Goal: Information Seeking & Learning: Learn about a topic

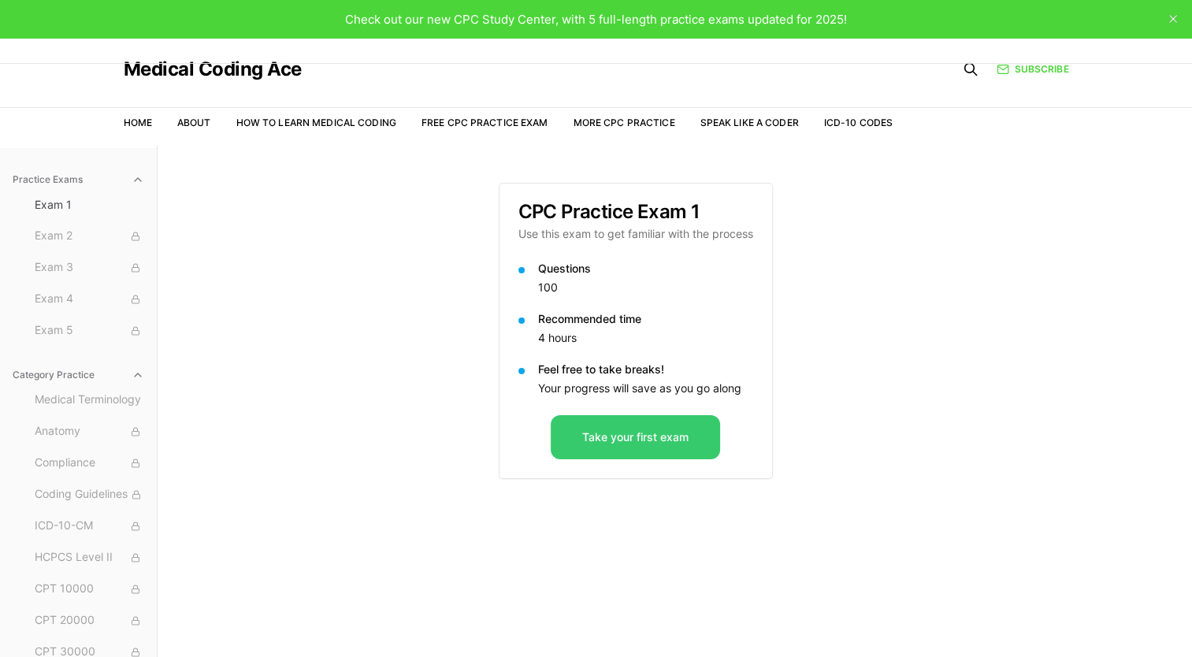
click at [637, 436] on button "Take your first exam" at bounding box center [635, 437] width 169 height 44
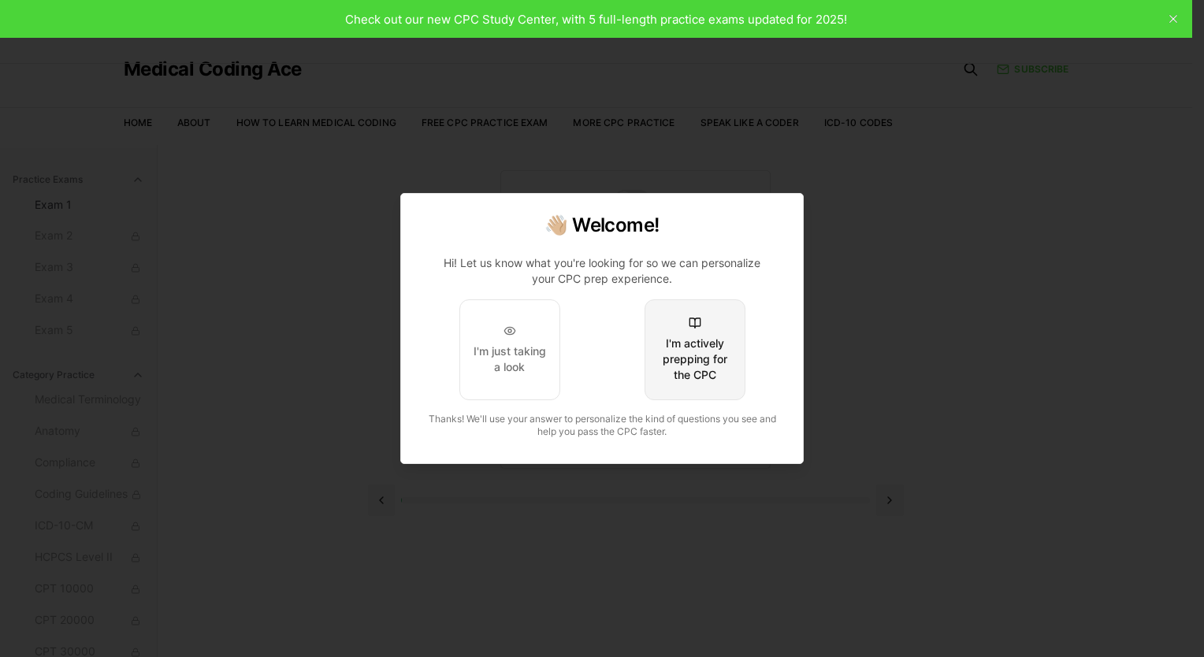
click at [697, 365] on div "I'm actively prepping for the CPC" at bounding box center [695, 359] width 74 height 47
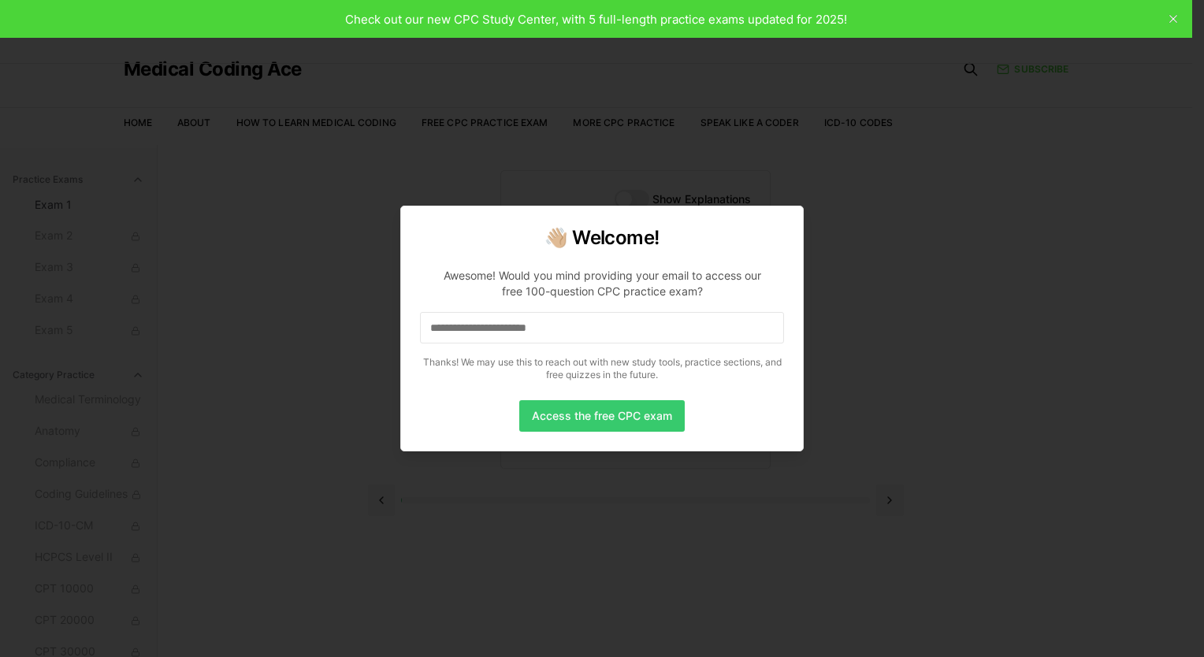
click at [600, 425] on button "Access the free CPC exam" at bounding box center [601, 416] width 165 height 32
click at [647, 325] on input at bounding box center [602, 328] width 364 height 32
click at [618, 414] on button "Access the free CPC exam" at bounding box center [601, 416] width 165 height 32
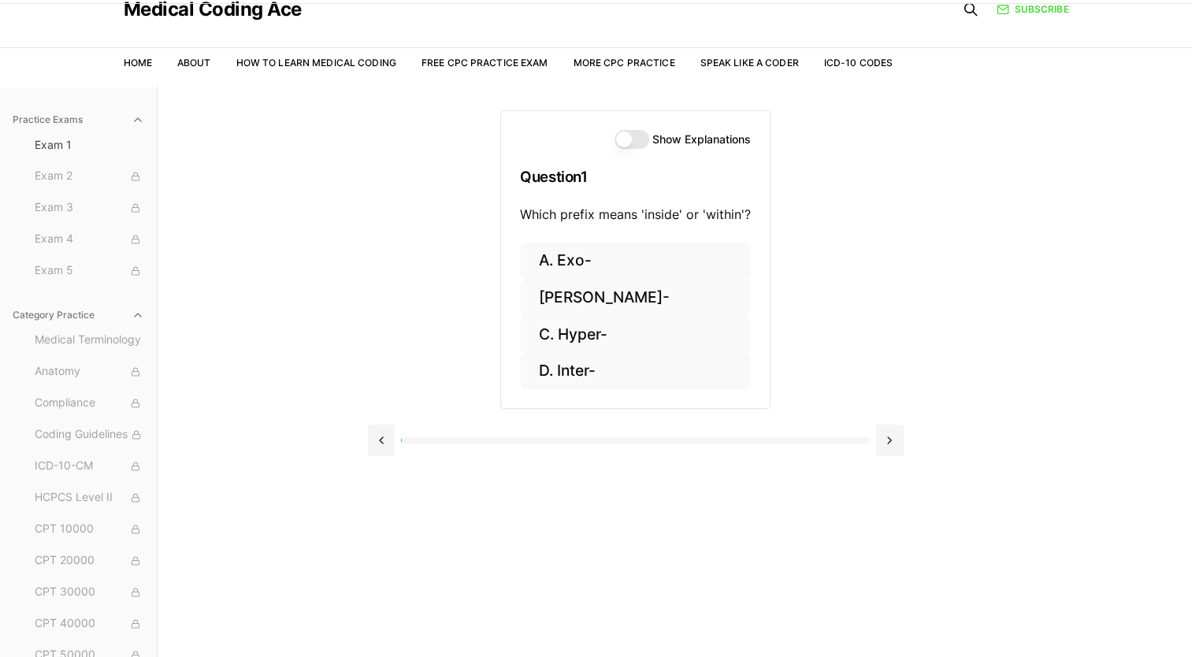
scroll to position [59, 0]
click at [551, 294] on button "[PERSON_NAME]-" at bounding box center [635, 298] width 231 height 37
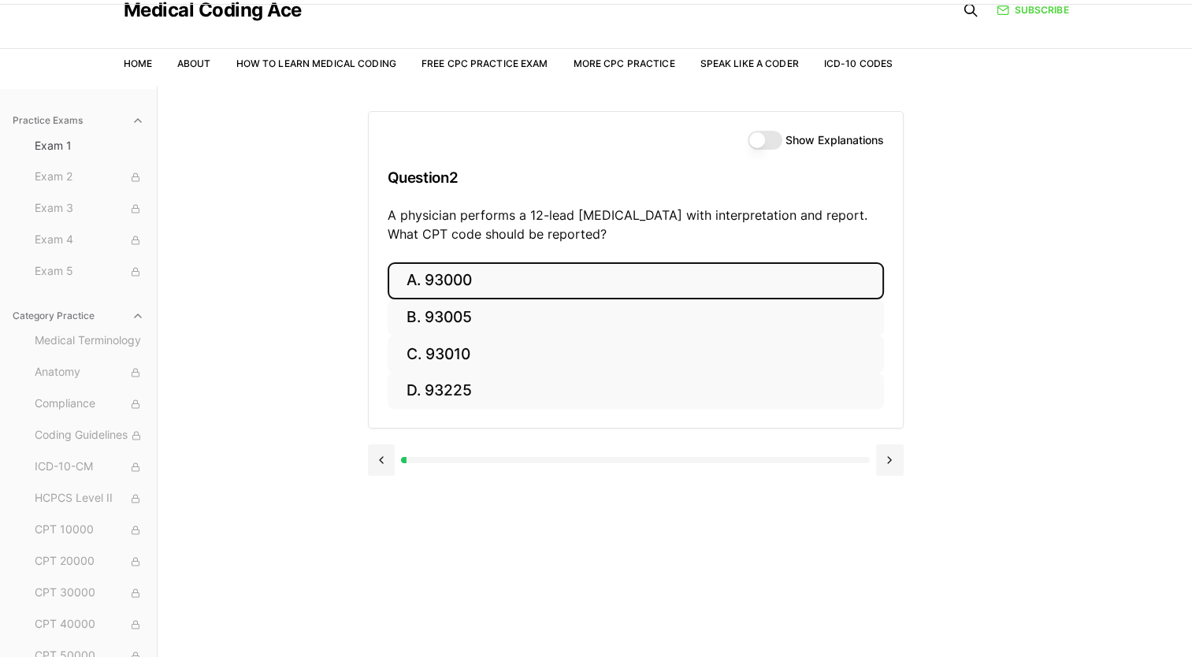
click at [573, 272] on button "A. 93000" at bounding box center [636, 280] width 496 height 37
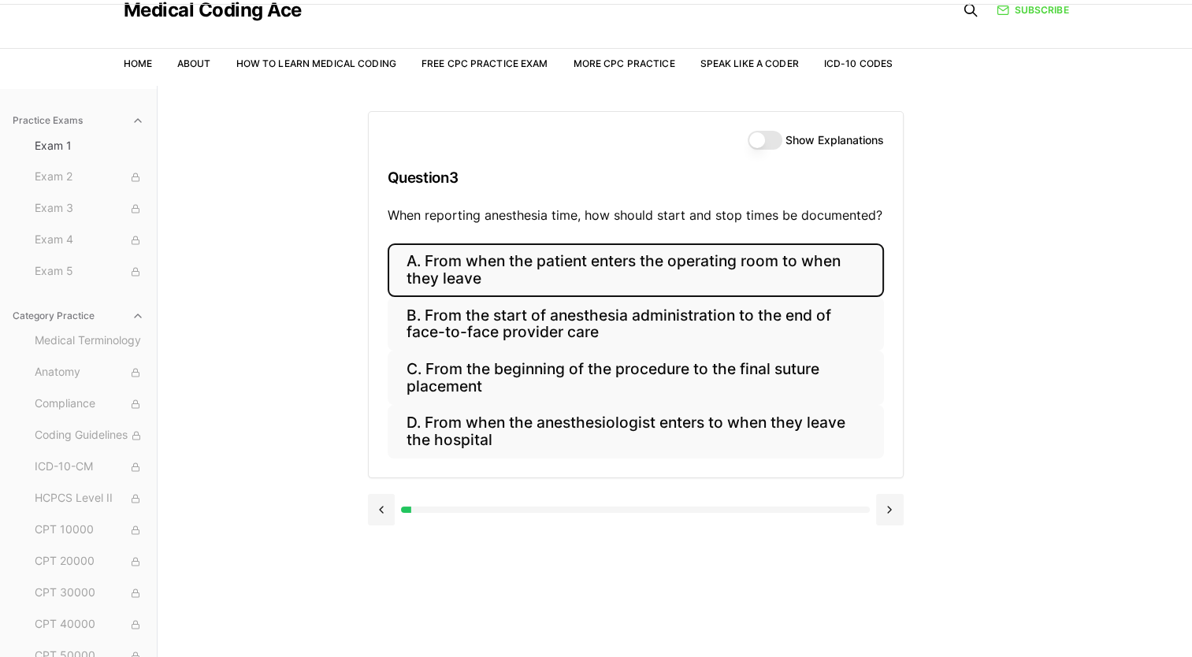
click at [562, 259] on button "A. From when the patient enters the operating room to when they leave" at bounding box center [636, 270] width 496 height 54
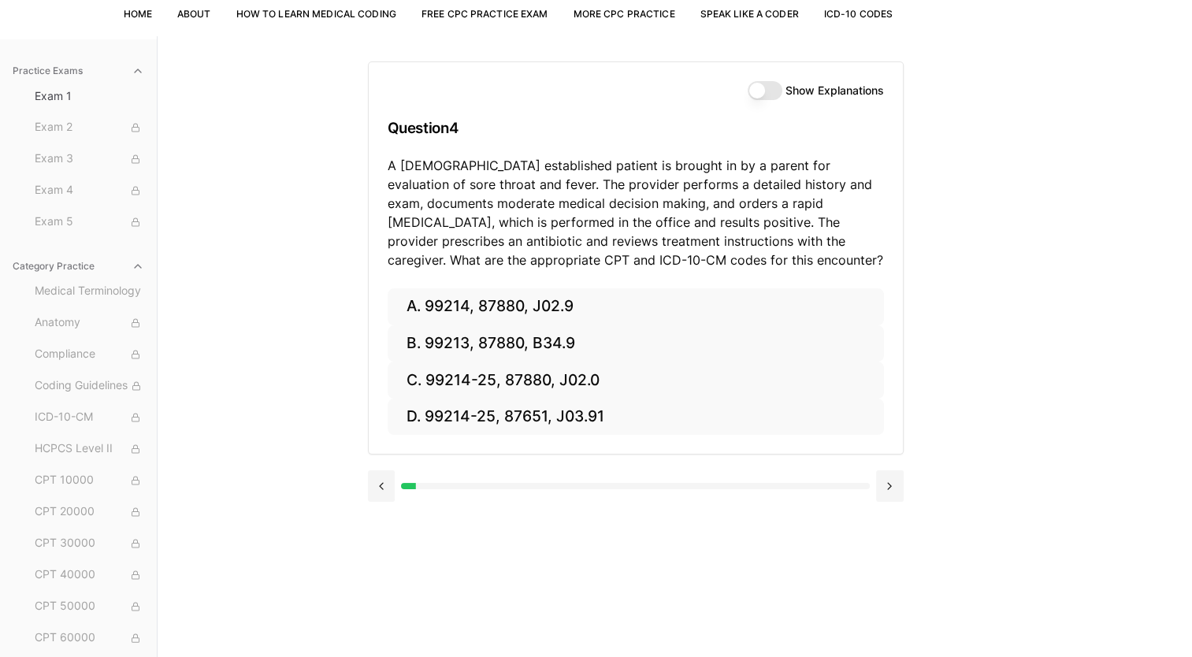
scroll to position [110, 0]
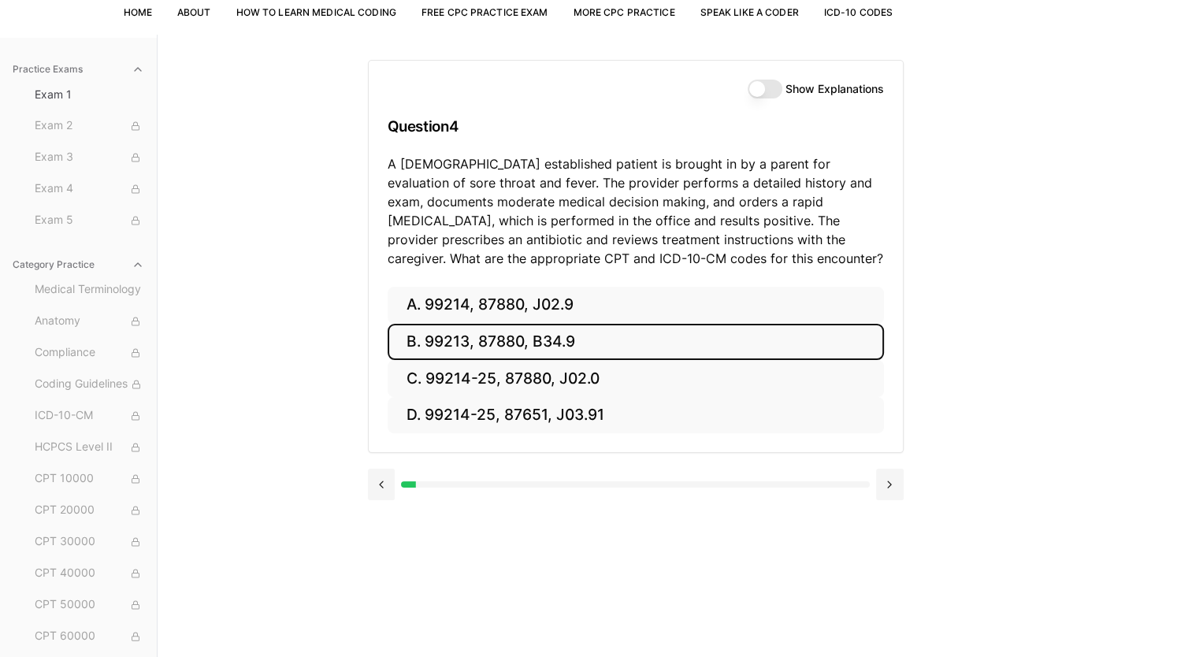
click at [506, 343] on button "B. 99213, 87880, B34.9" at bounding box center [636, 342] width 496 height 37
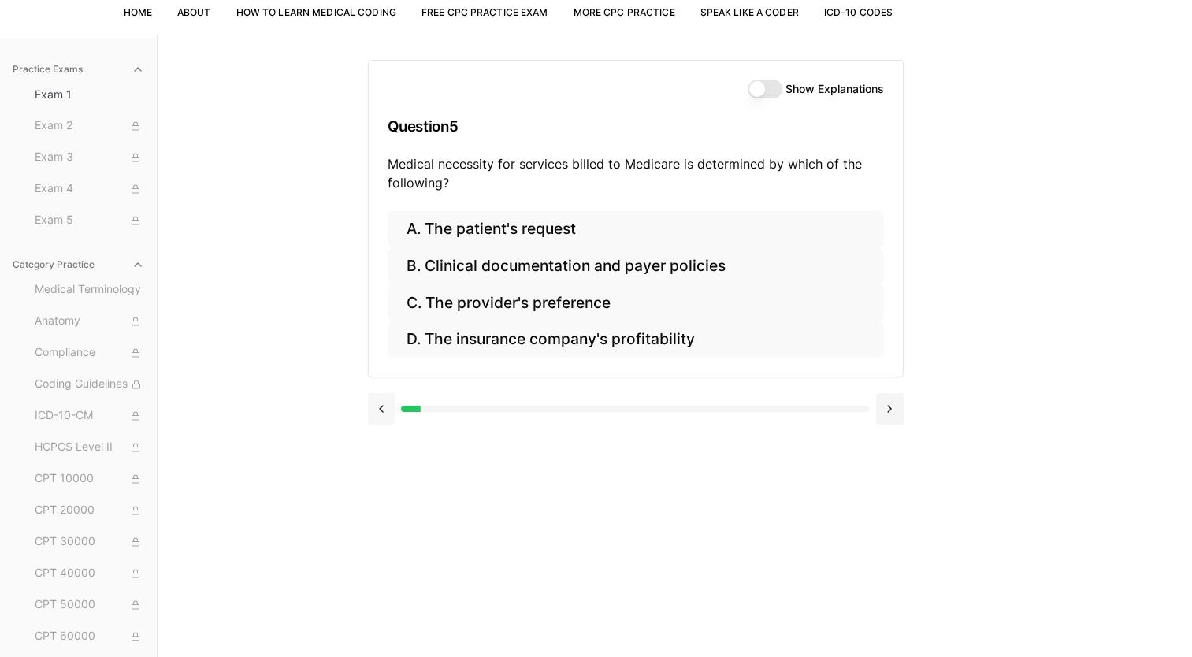
click at [378, 405] on button at bounding box center [382, 409] width 28 height 32
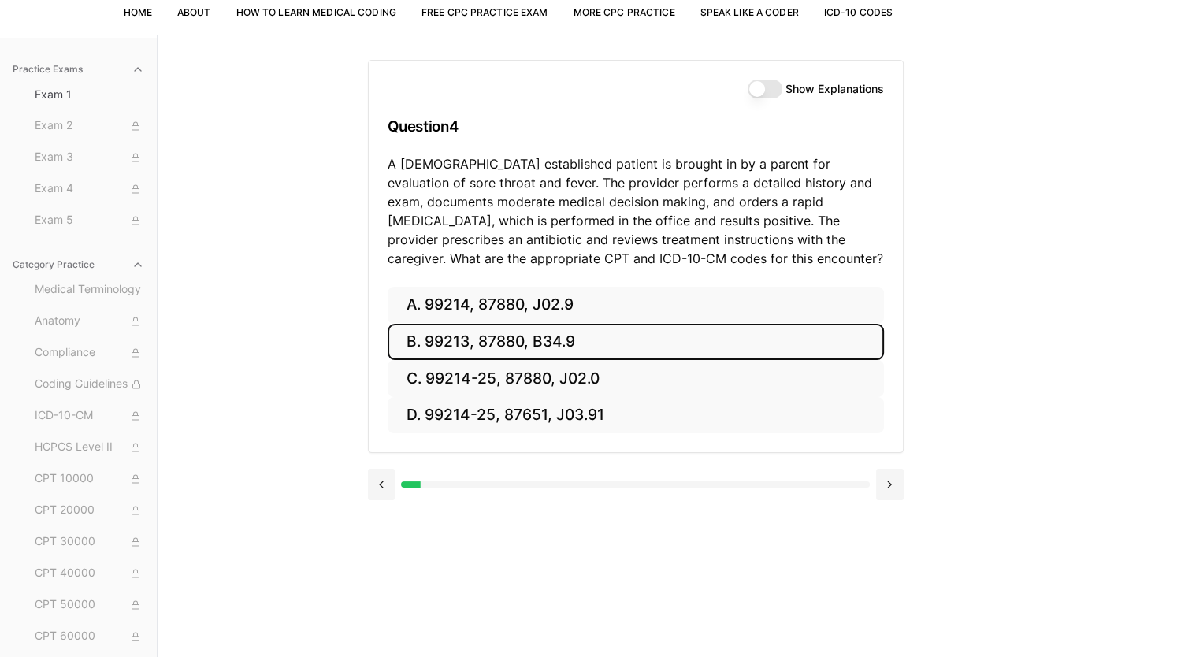
click at [520, 337] on button "B. 99213, 87880, B34.9" at bounding box center [636, 342] width 496 height 37
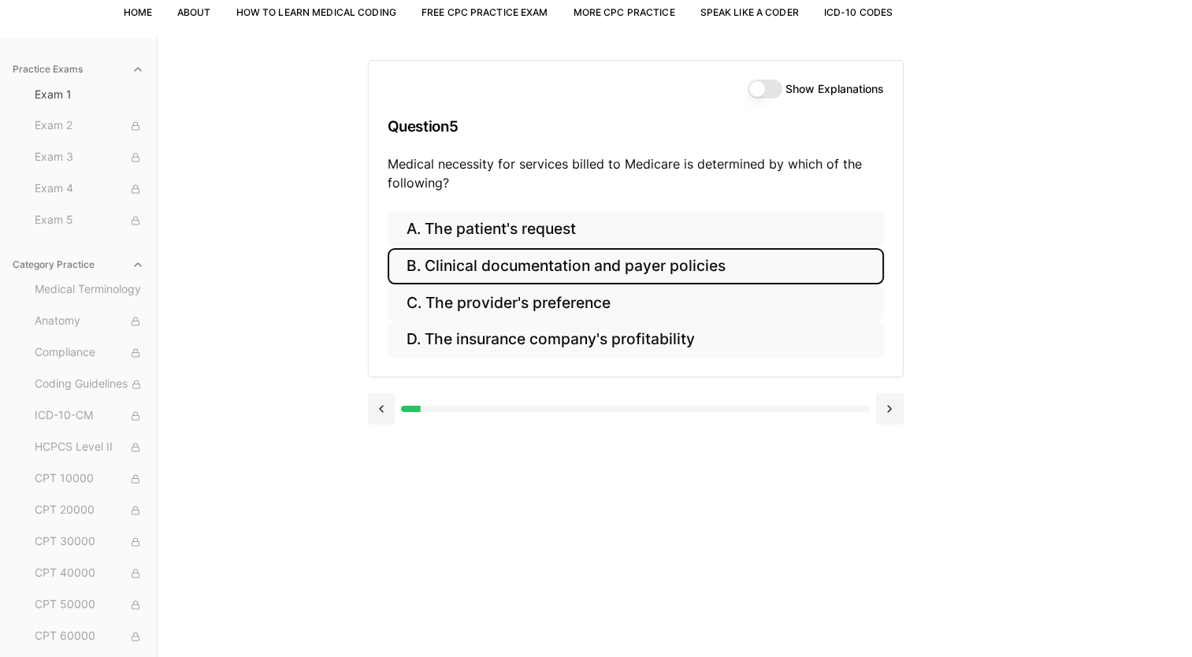
click at [539, 261] on button "B. Clinical documentation and payer policies" at bounding box center [636, 266] width 496 height 37
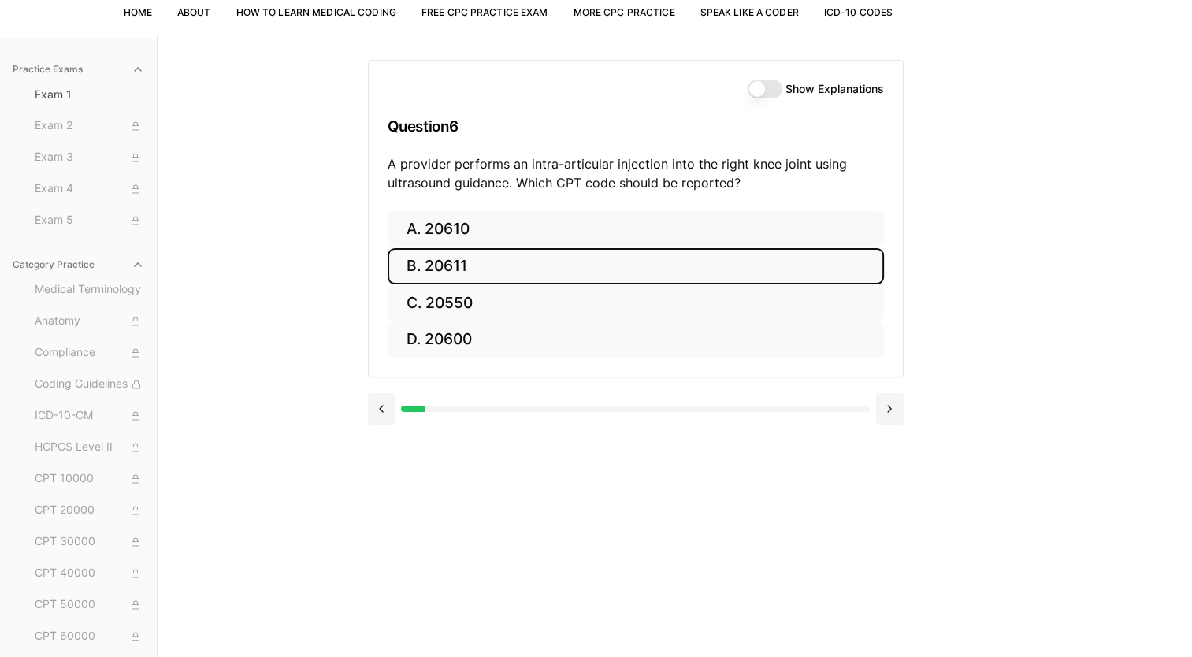
click at [502, 273] on button "B. 20611" at bounding box center [636, 266] width 496 height 37
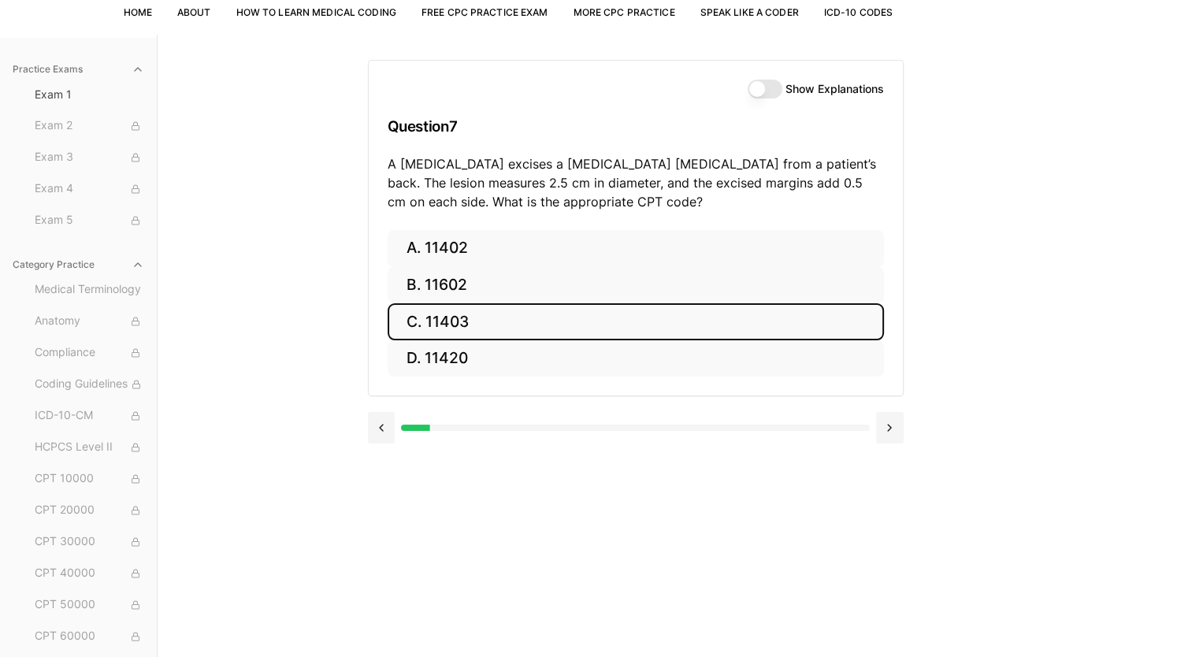
click at [440, 313] on button "C. 11403" at bounding box center [636, 321] width 496 height 37
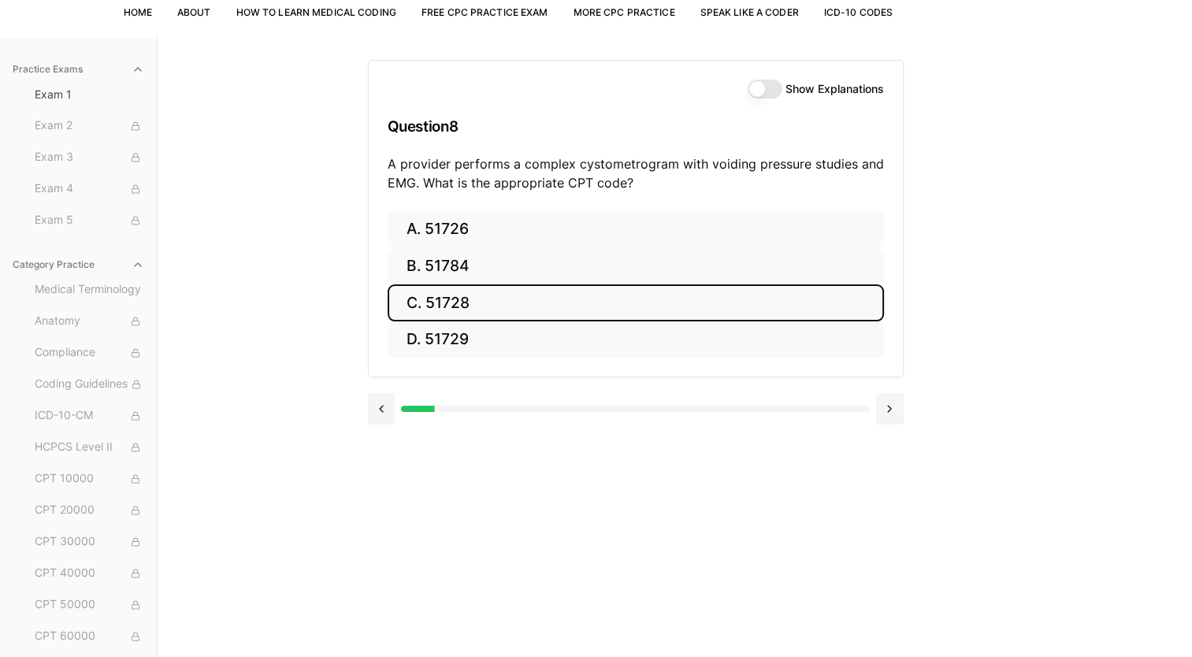
click at [503, 299] on button "C. 51728" at bounding box center [636, 302] width 496 height 37
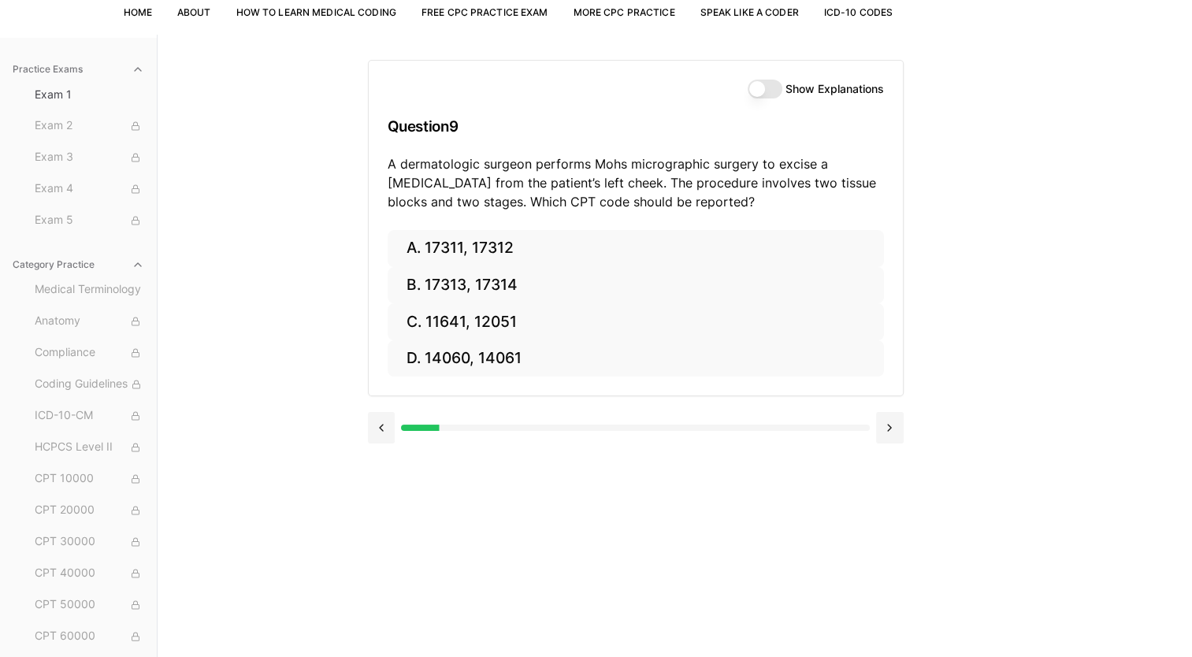
click at [339, 168] on div "Practice Exams Exam 1 Exam 2 Exam 3 Exam 4 Exam 5 Category Practice Medical Ter…" at bounding box center [596, 363] width 1192 height 657
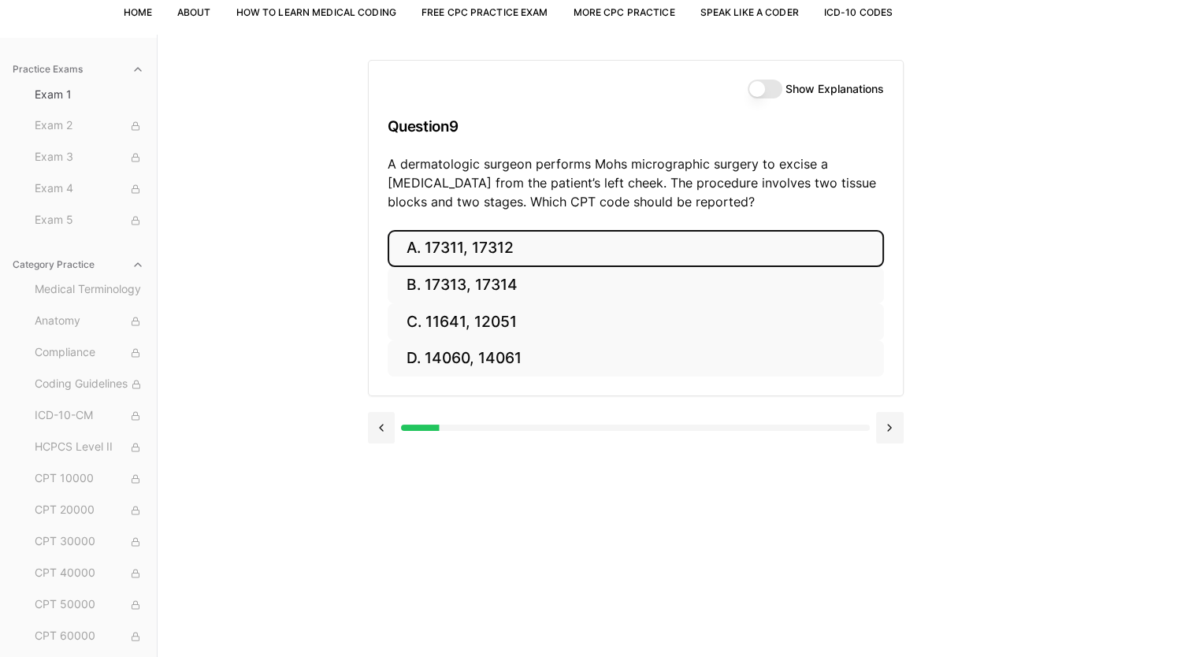
click at [481, 244] on button "A. 17311, 17312" at bounding box center [636, 248] width 496 height 37
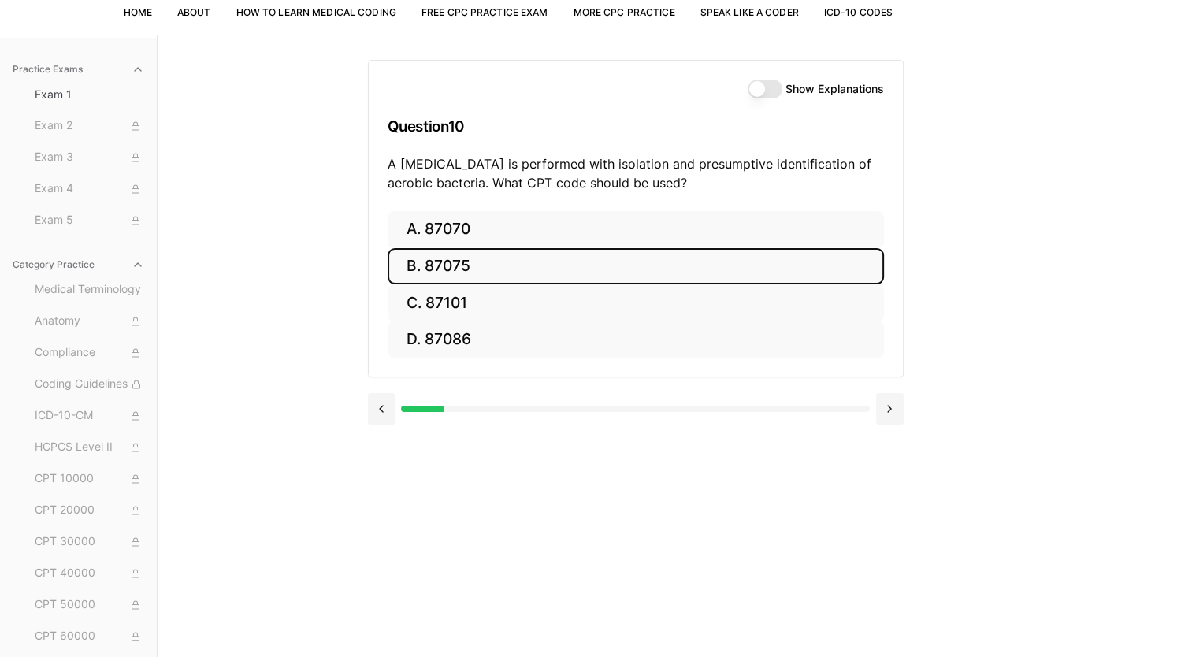
click at [453, 254] on button "B. 87075" at bounding box center [636, 266] width 496 height 37
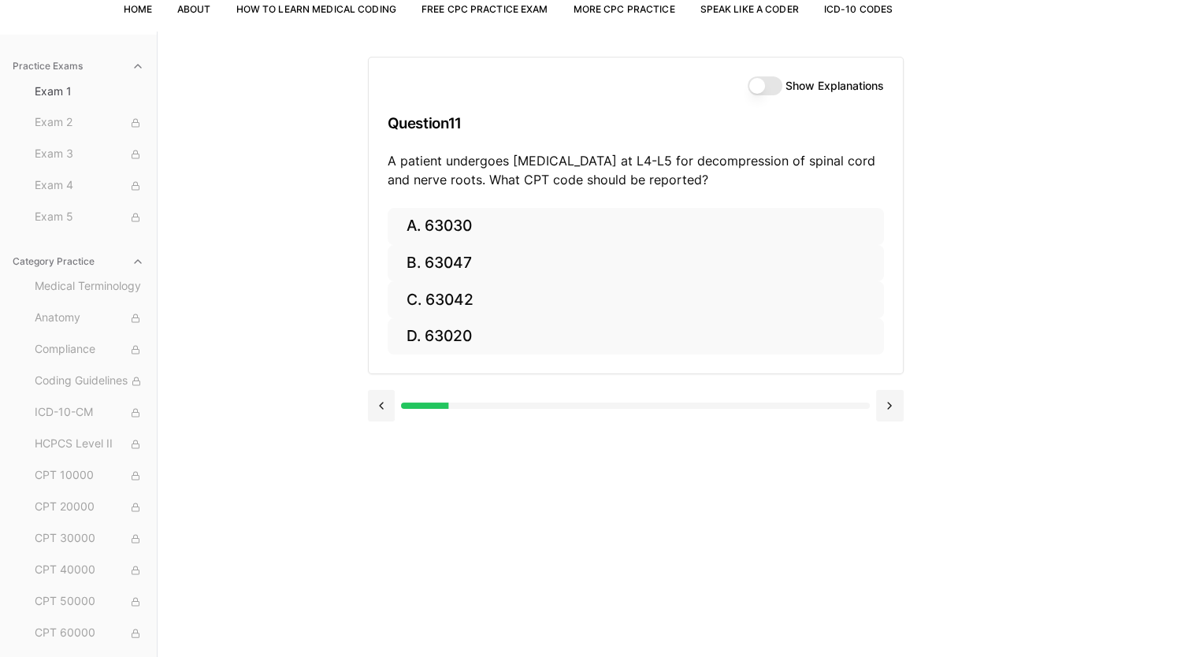
scroll to position [113, 0]
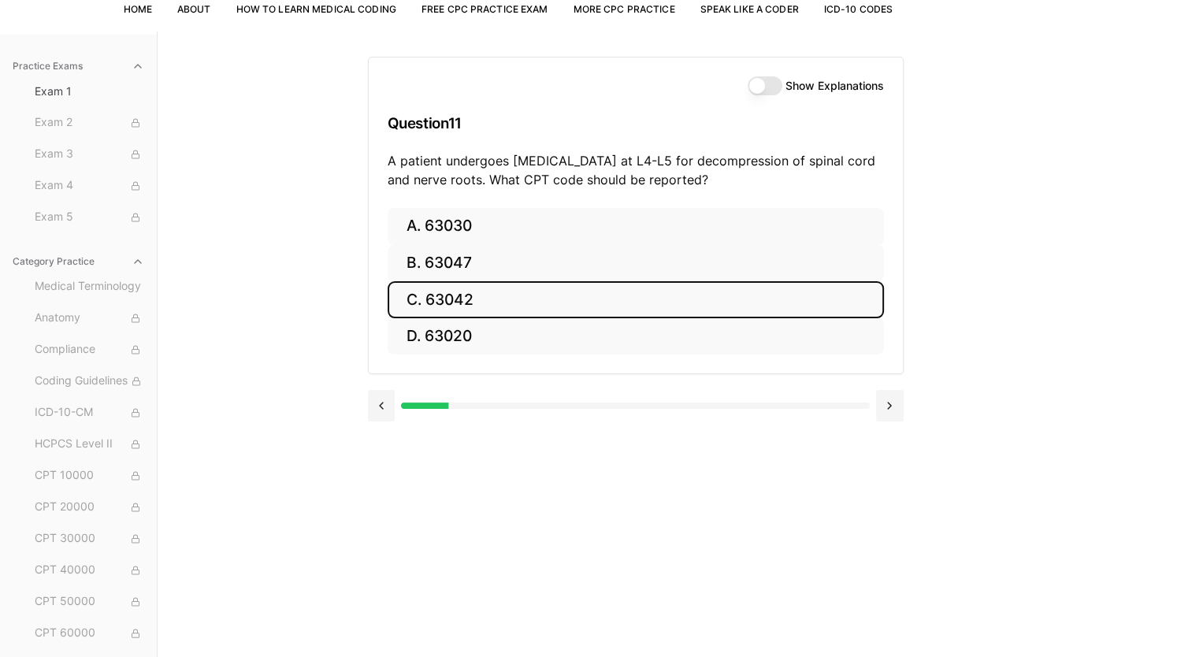
click at [485, 300] on button "C. 63042" at bounding box center [636, 299] width 496 height 37
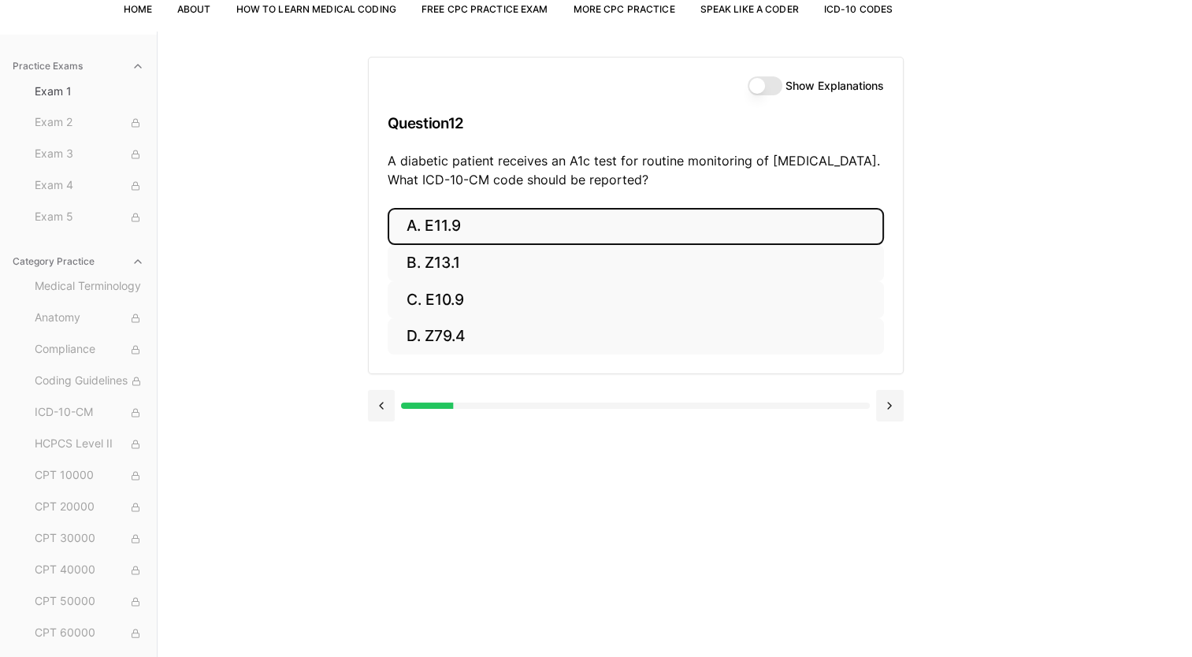
click at [491, 221] on button "A. E11.9" at bounding box center [636, 226] width 496 height 37
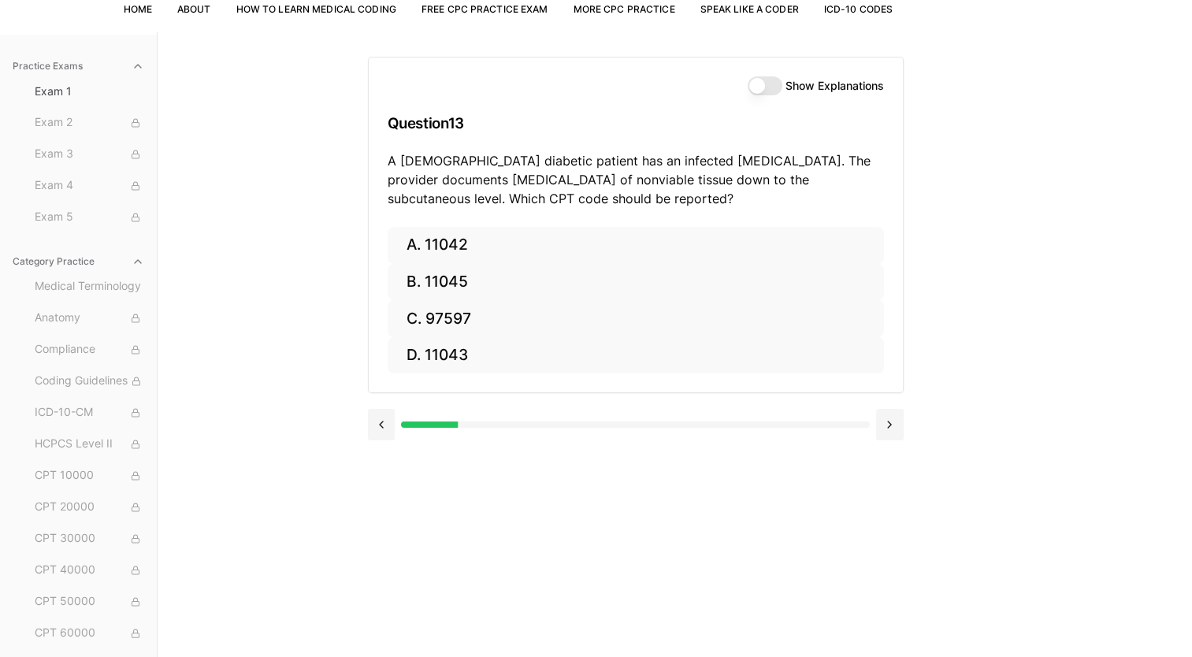
scroll to position [0, 0]
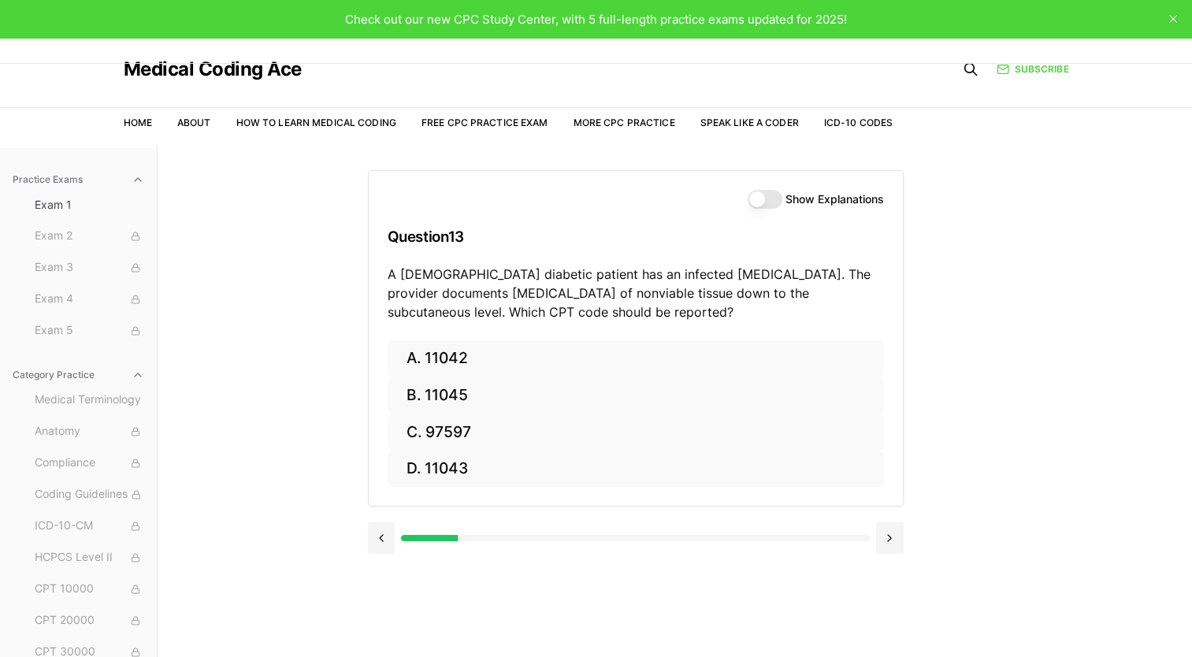
click at [772, 198] on button "Show Explanations" at bounding box center [764, 199] width 35 height 19
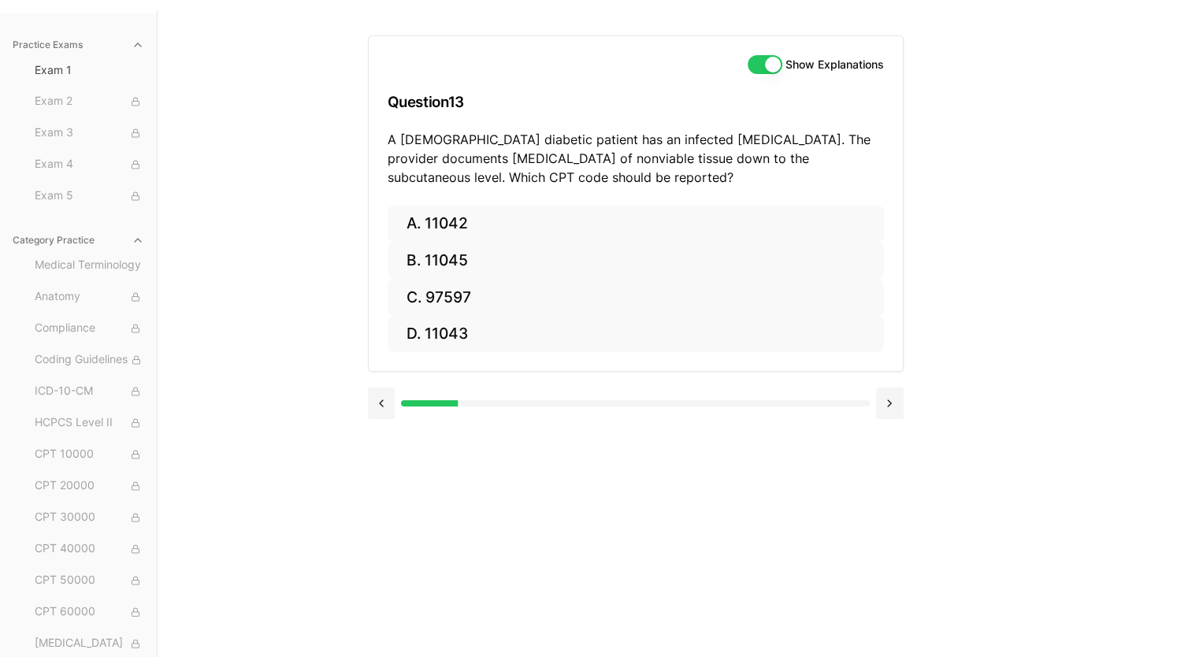
scroll to position [145, 0]
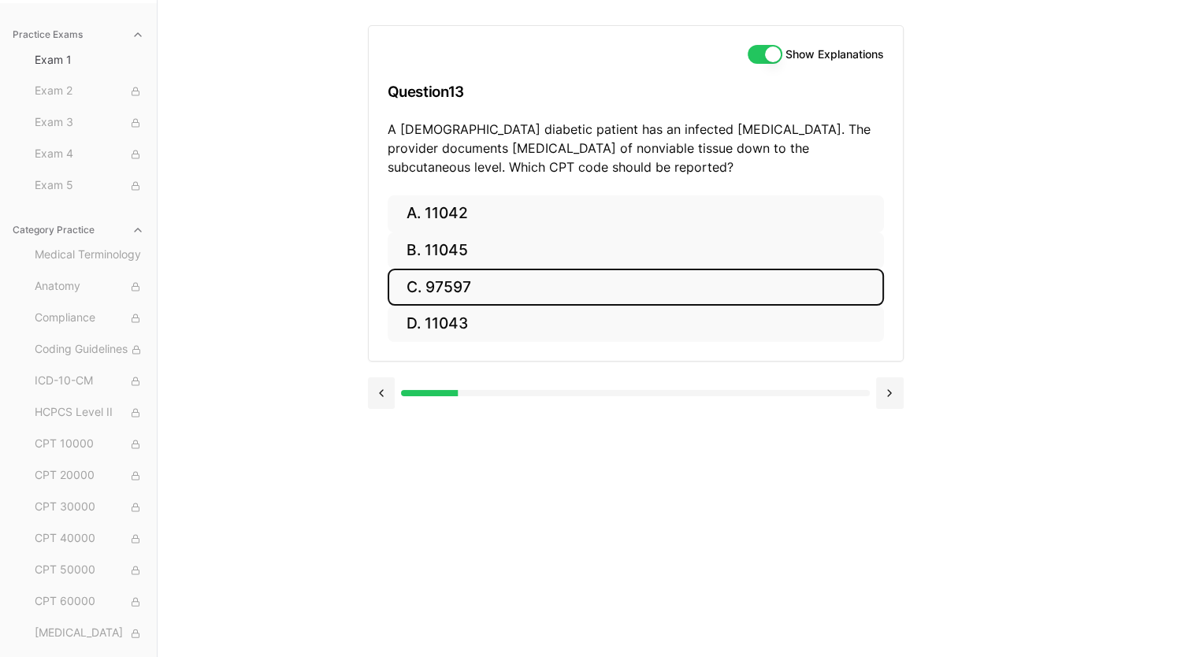
click at [539, 285] on button "C. 97597" at bounding box center [636, 287] width 496 height 37
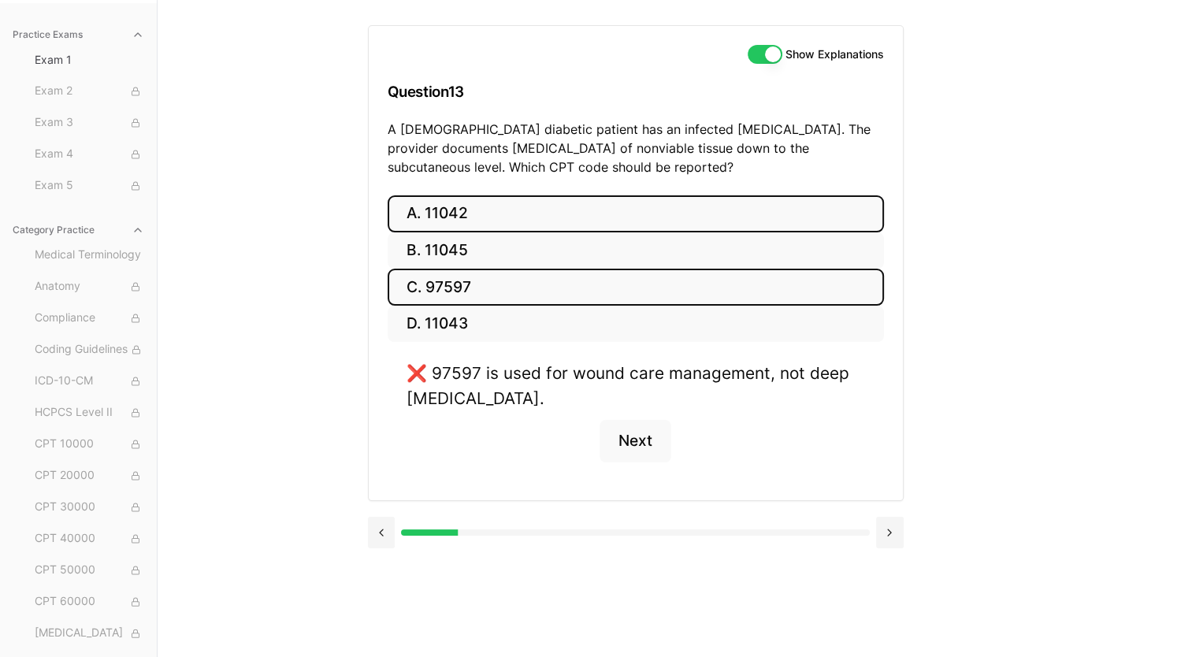
click at [507, 206] on button "A. 11042" at bounding box center [636, 213] width 496 height 37
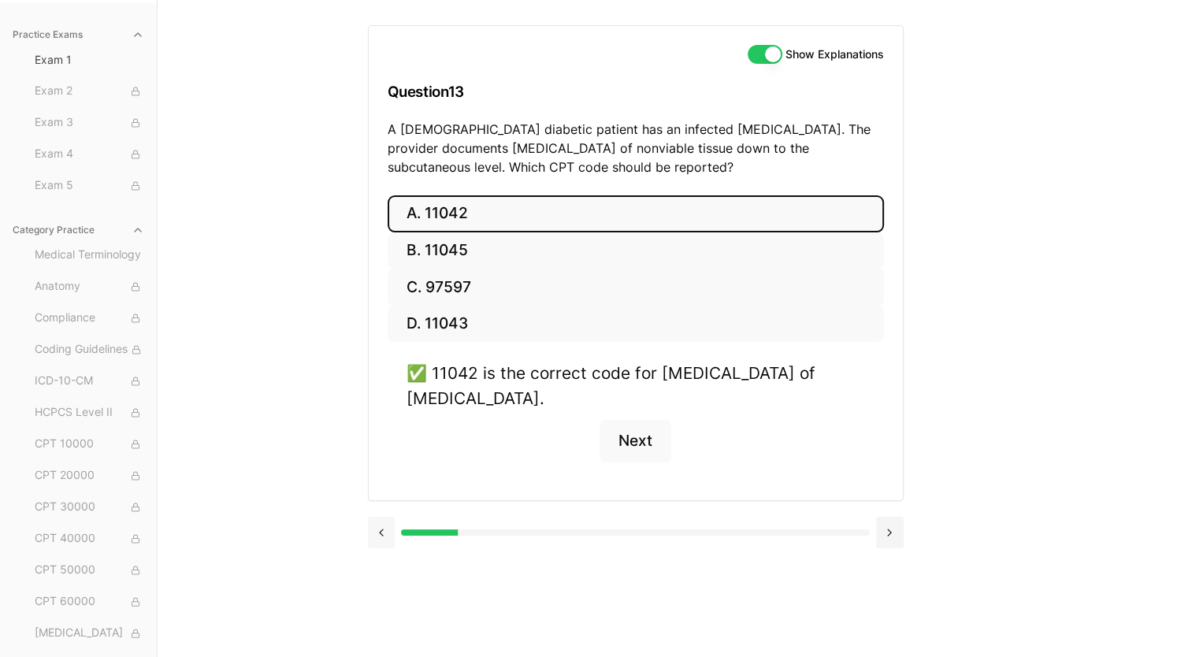
click at [380, 530] on button at bounding box center [382, 533] width 28 height 32
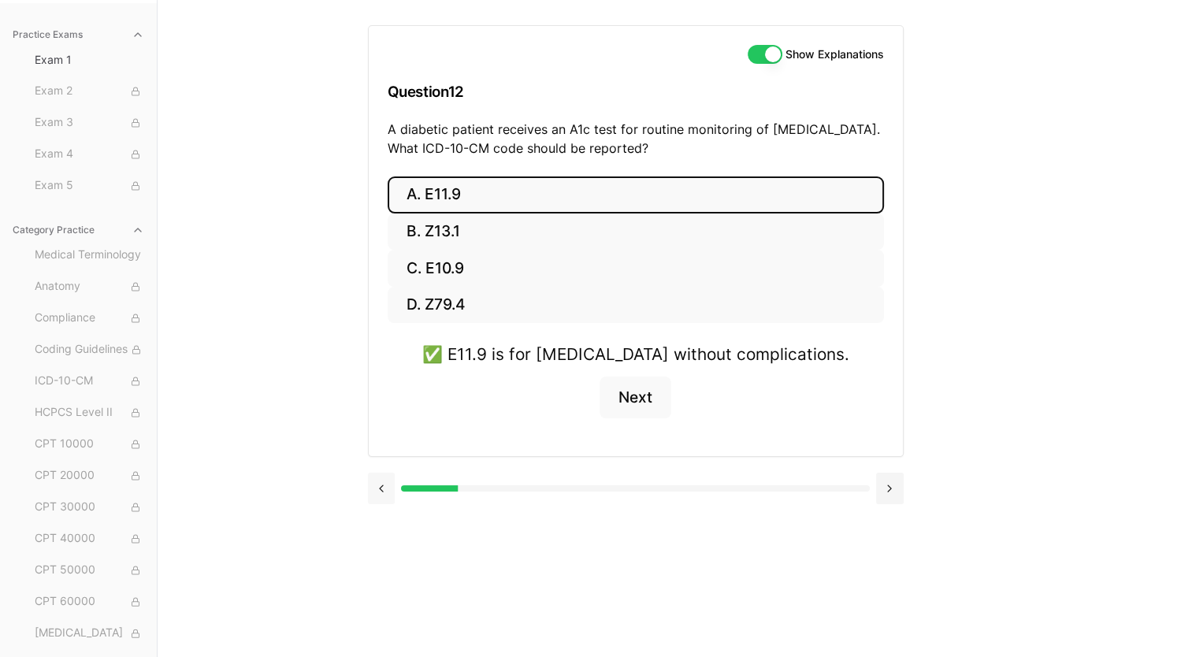
click at [378, 492] on button at bounding box center [382, 489] width 28 height 32
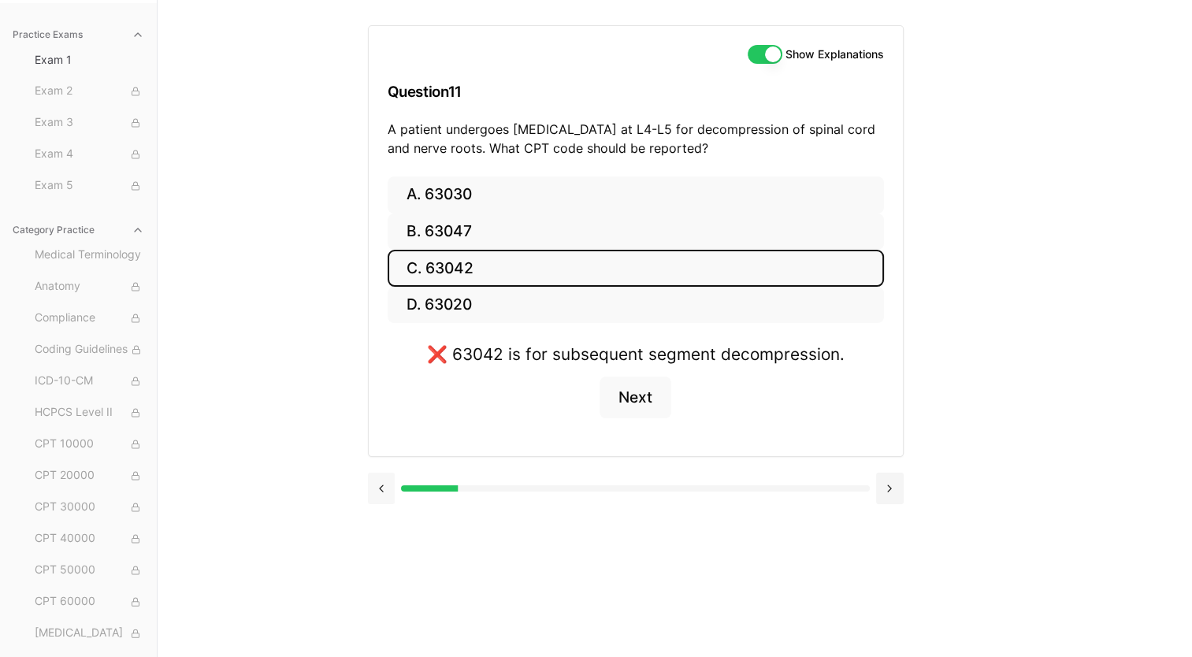
click at [380, 483] on button at bounding box center [382, 489] width 28 height 32
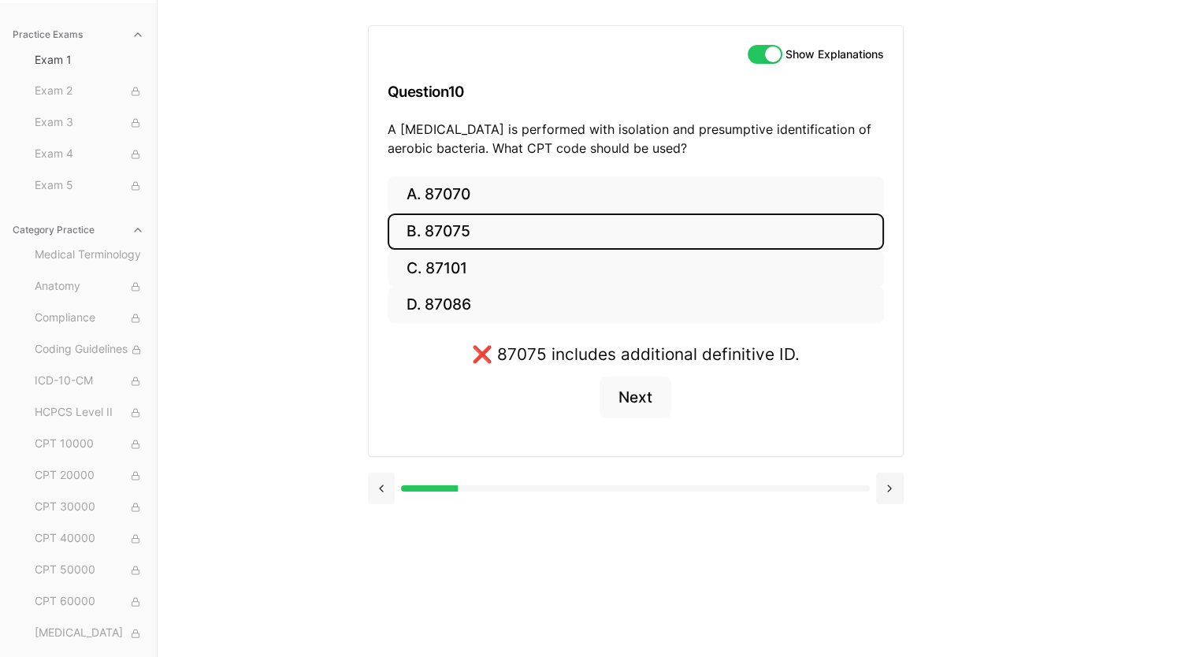
click at [380, 483] on button at bounding box center [382, 489] width 28 height 32
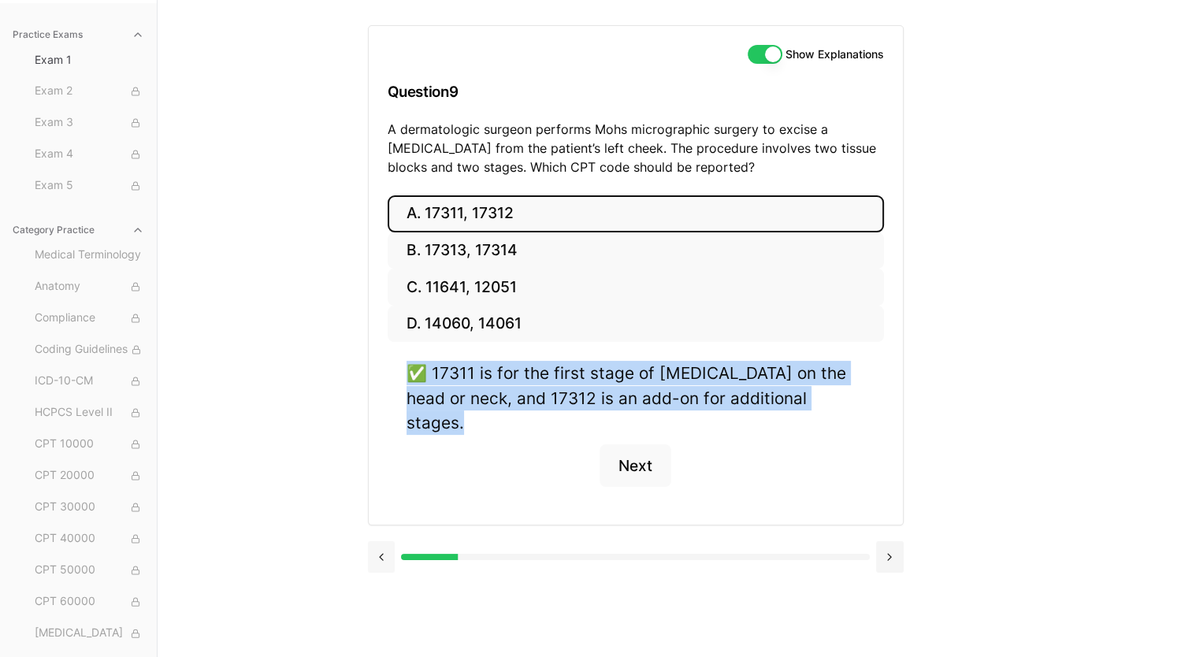
click at [380, 483] on div "A. 17311, 17312 B. 17313, 17314 C. 11641, 12051 D. 14060, 14061 ✅ 17311 is for …" at bounding box center [636, 359] width 534 height 329
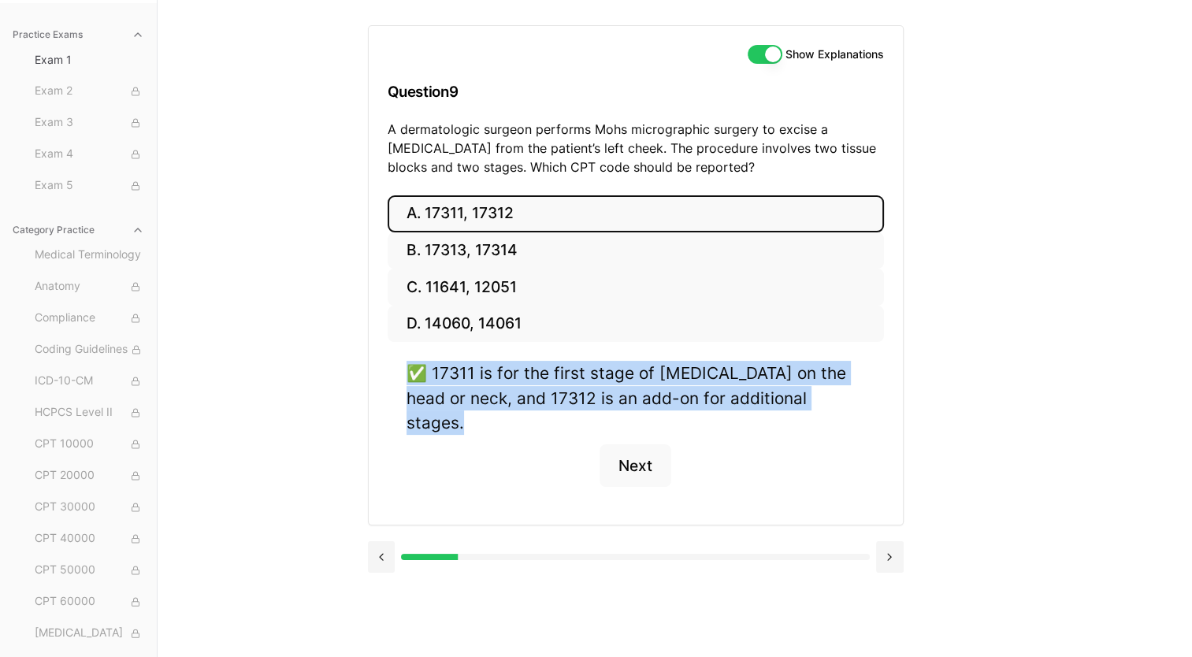
click at [380, 483] on div "A. 17311, 17312 B. 17313, 17314 C. 11641, 12051 D. 14060, 14061 ✅ 17311 is for …" at bounding box center [636, 359] width 534 height 329
drag, startPoint x: 380, startPoint y: 483, endPoint x: 380, endPoint y: 525, distance: 41.8
click at [380, 541] on button at bounding box center [382, 557] width 28 height 32
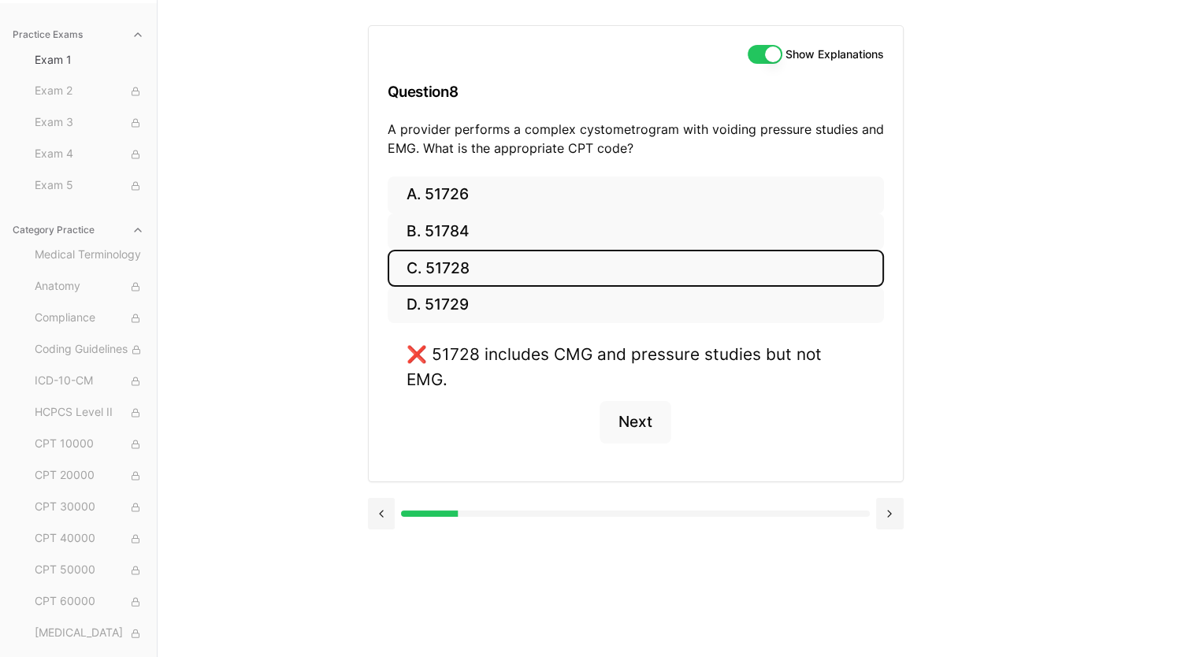
click at [380, 525] on div "Show Explanations Question 8 A provider performs a complex cystometrogram with …" at bounding box center [675, 328] width 614 height 657
click at [382, 498] on button at bounding box center [382, 514] width 28 height 32
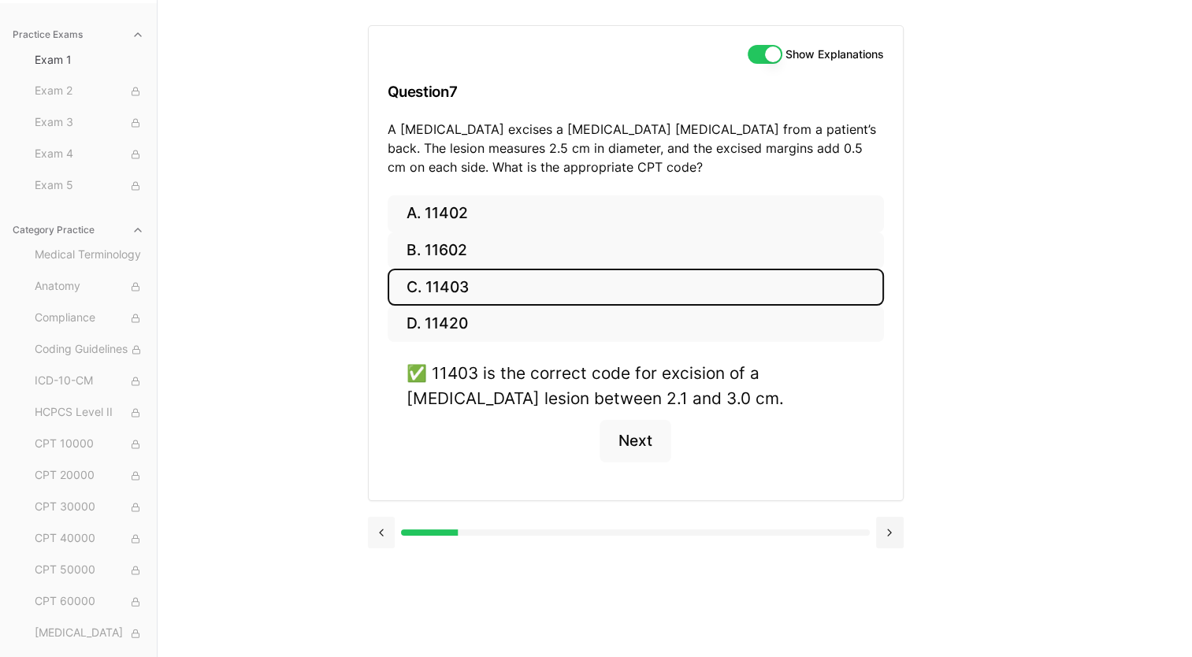
click at [382, 493] on div "A. 11402 B. 11602 C. 11403 D. 11420 ✅ 11403 is the correct code for excision of…" at bounding box center [636, 347] width 534 height 305
click at [378, 517] on button at bounding box center [382, 533] width 28 height 32
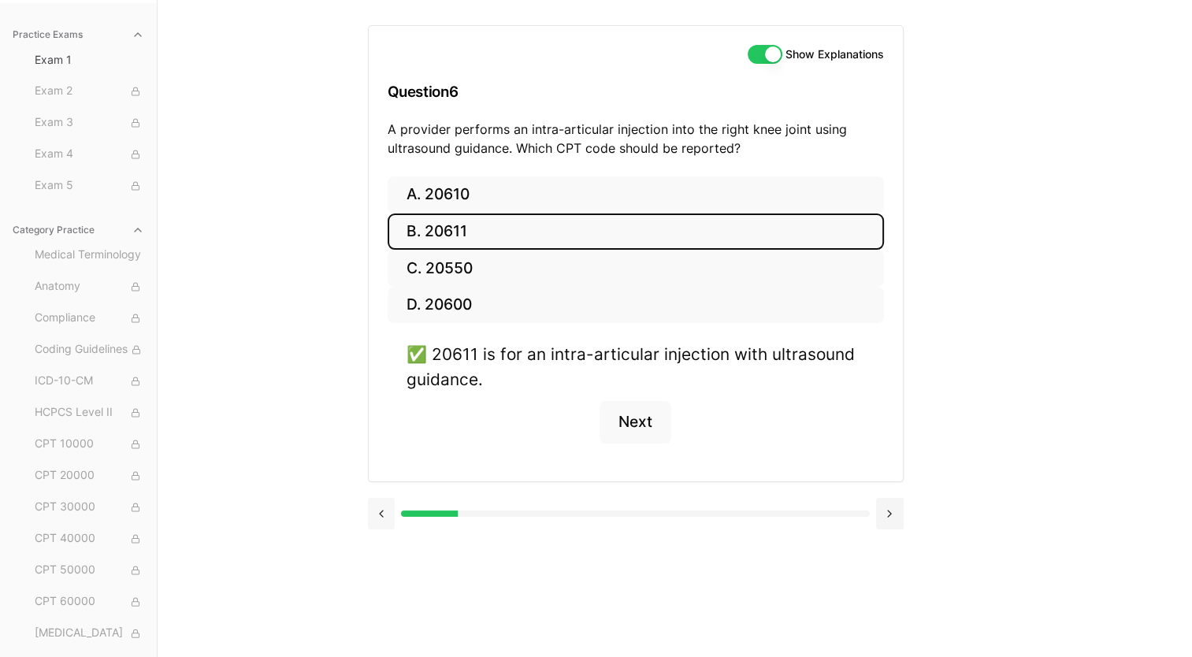
click at [382, 512] on button at bounding box center [382, 514] width 28 height 32
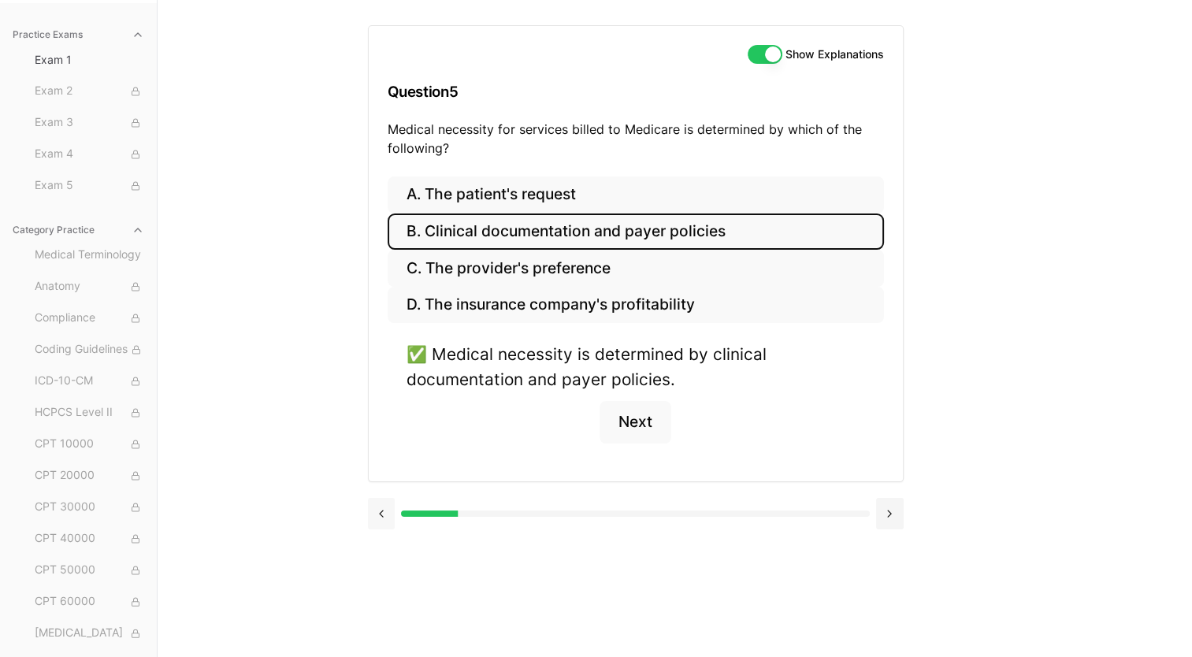
click at [382, 512] on button at bounding box center [382, 514] width 28 height 32
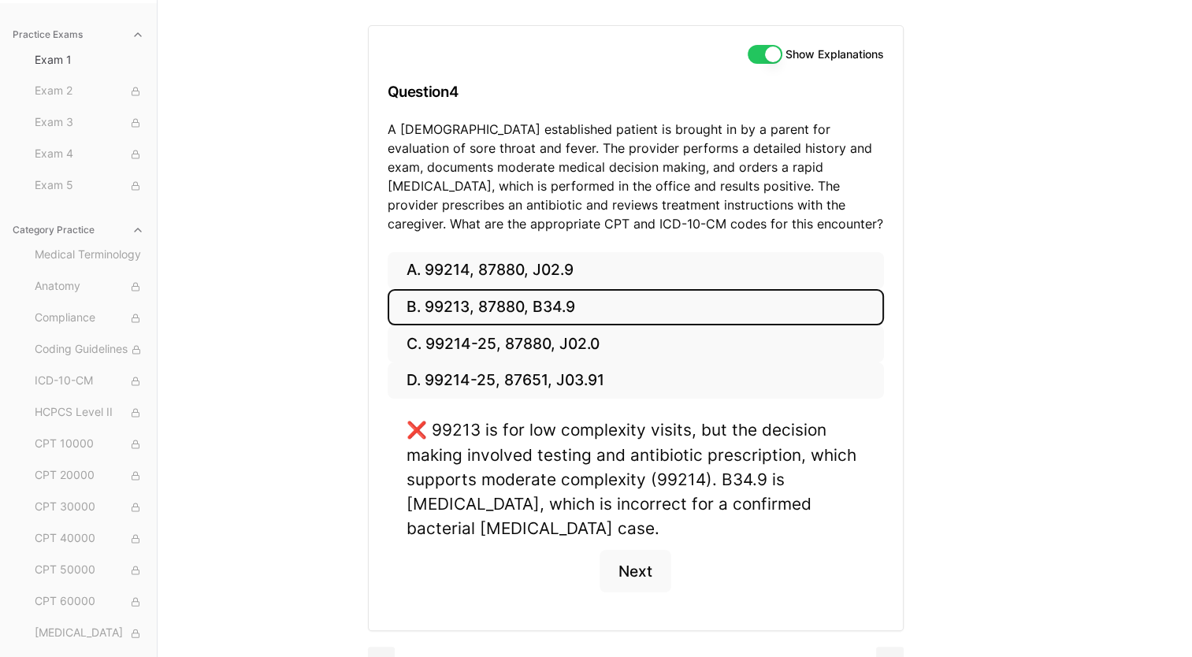
scroll to position [176, 0]
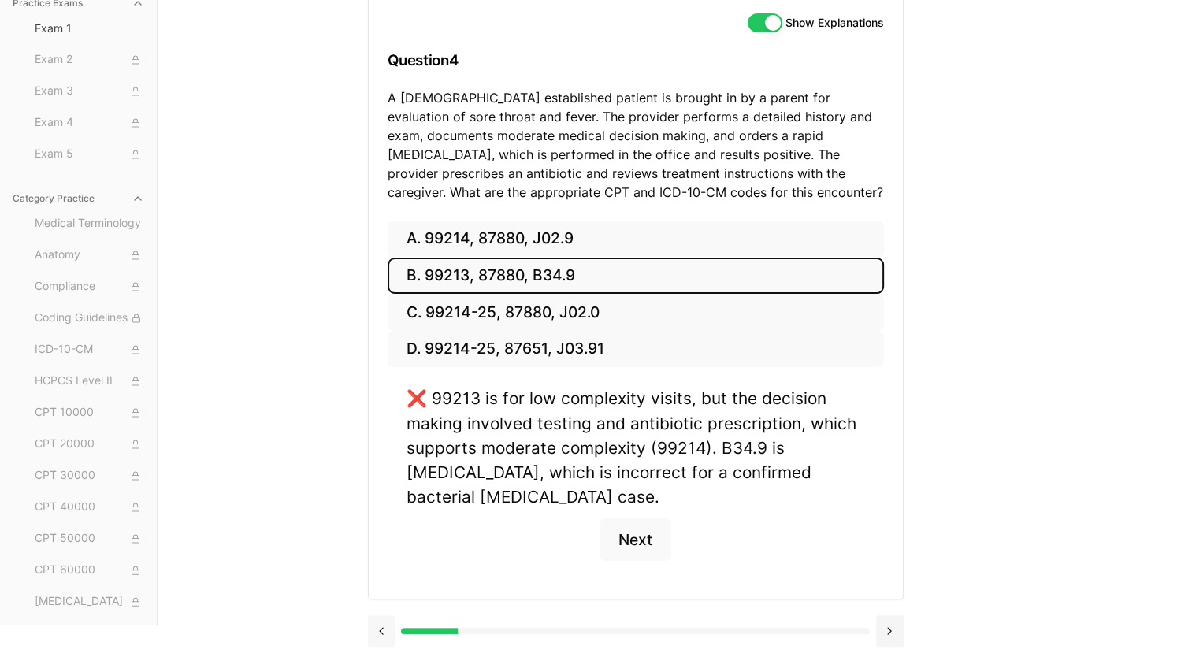
click at [376, 622] on button at bounding box center [382, 631] width 28 height 32
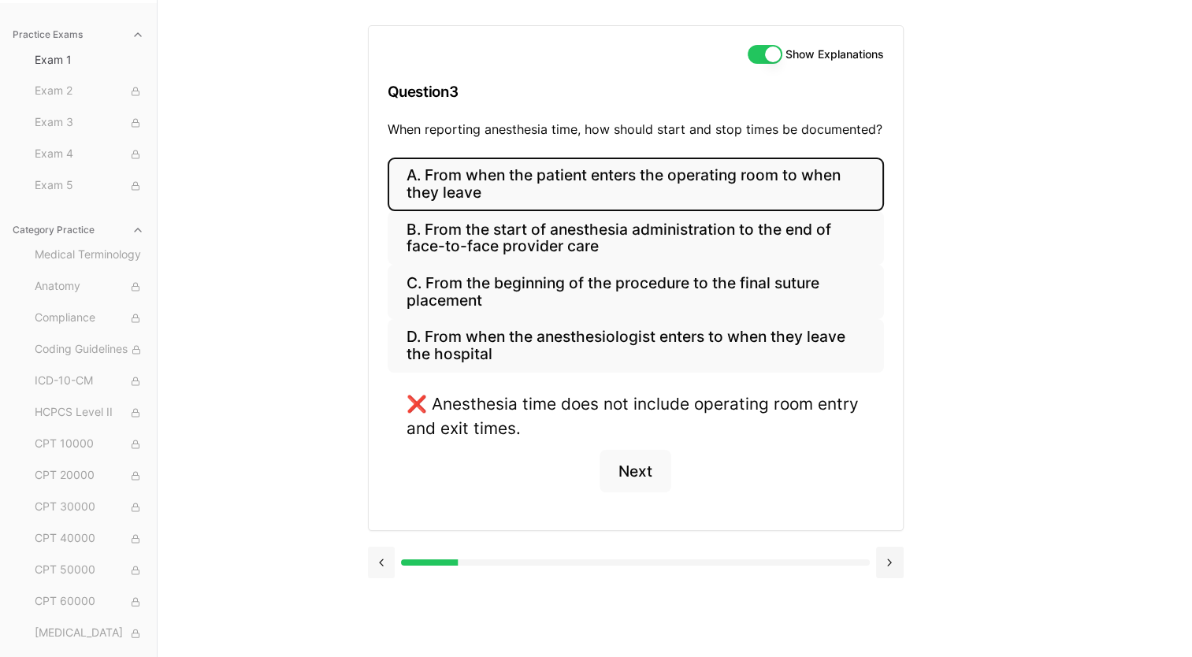
scroll to position [145, 0]
click at [386, 555] on button at bounding box center [382, 563] width 28 height 32
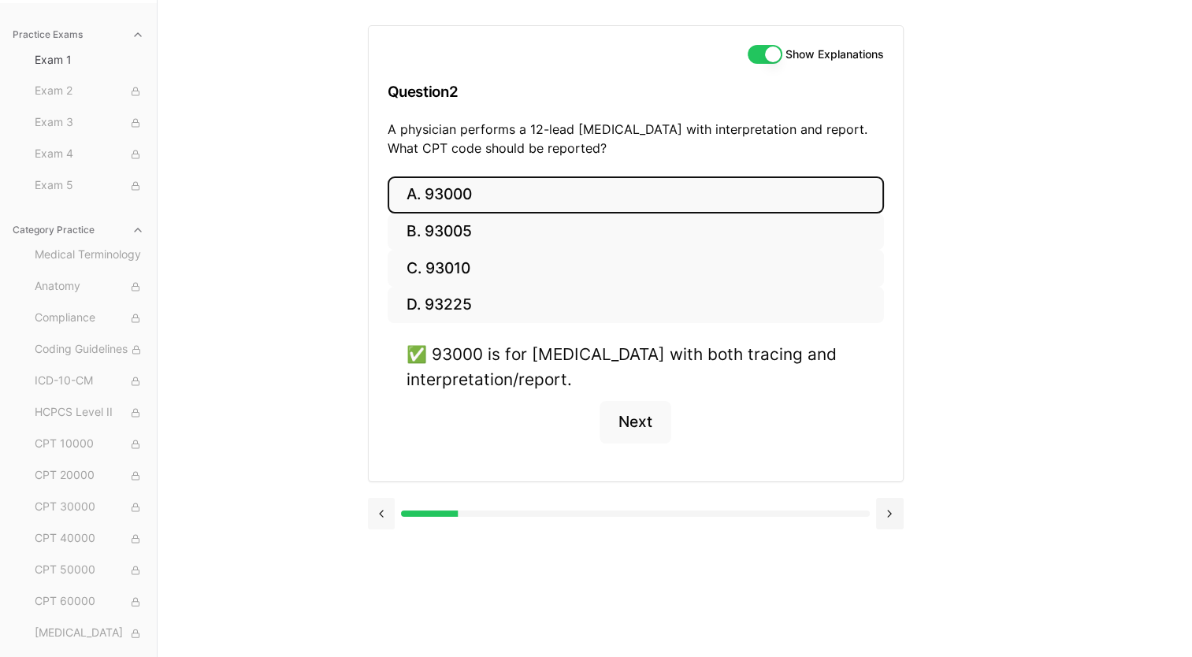
click at [381, 509] on button at bounding box center [382, 514] width 28 height 32
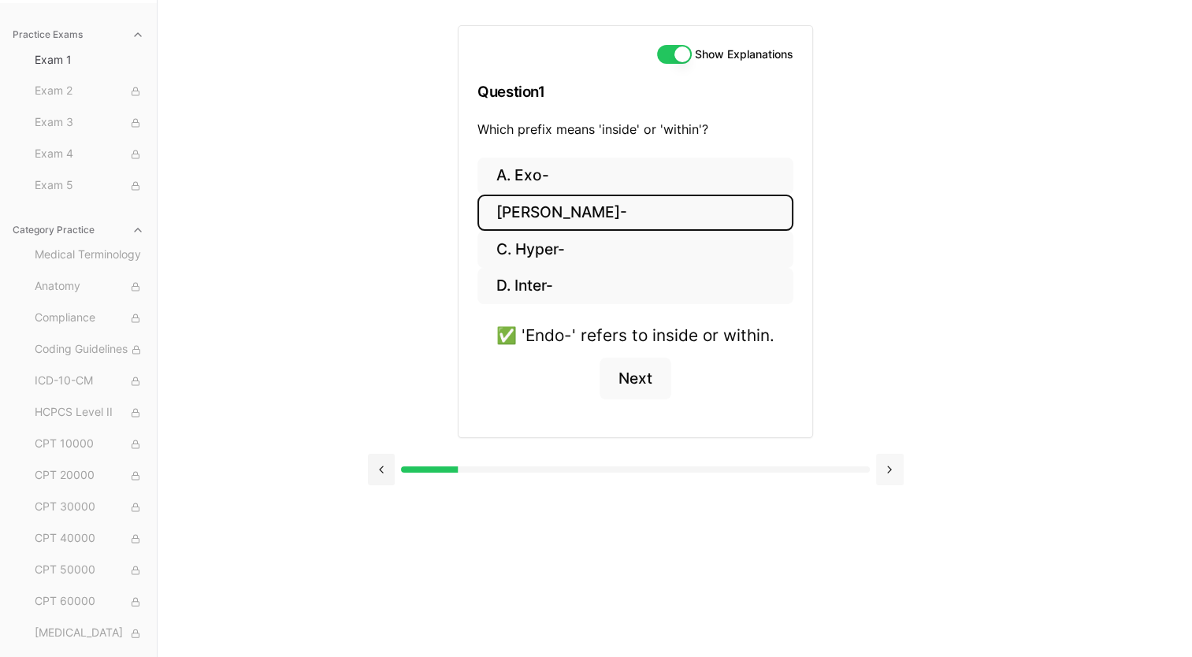
click at [887, 467] on button at bounding box center [890, 470] width 28 height 32
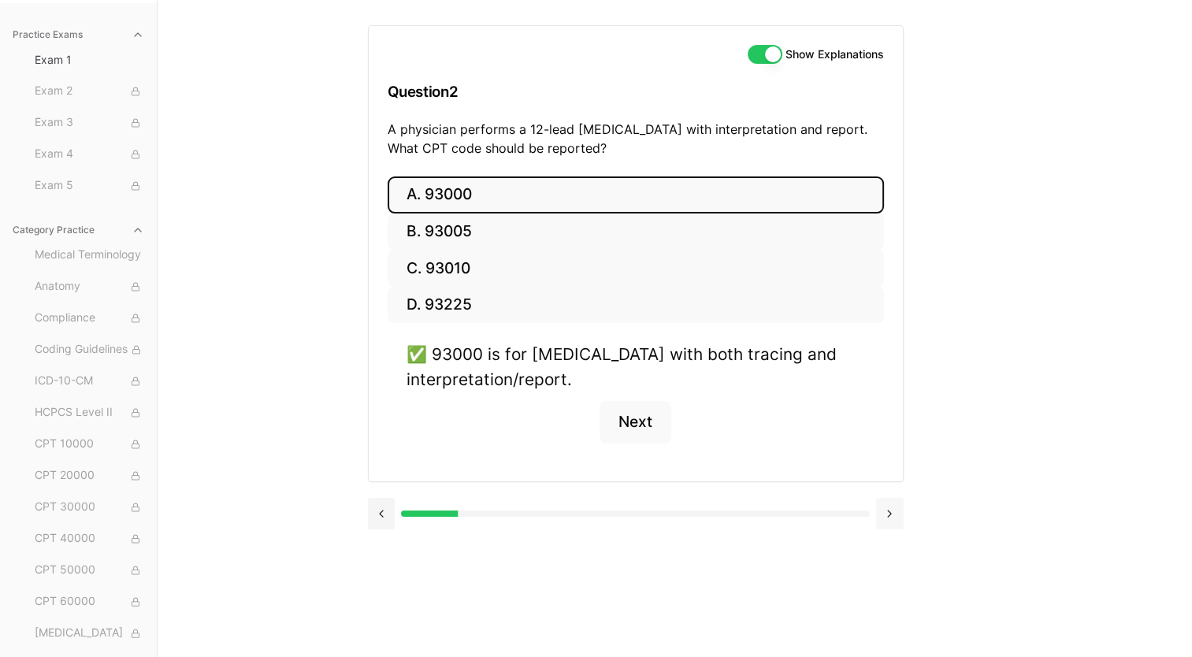
click at [894, 513] on button at bounding box center [890, 514] width 28 height 32
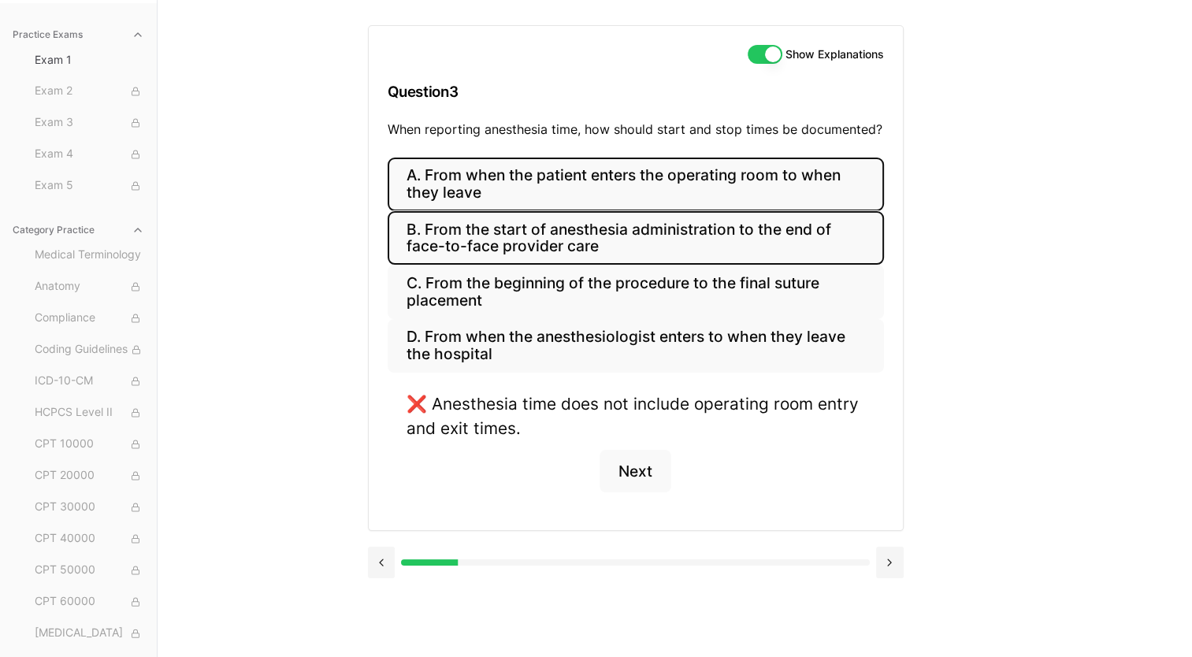
click at [657, 234] on button "B. From the start of anesthesia administration to the end of face-to-face provi…" at bounding box center [636, 238] width 496 height 54
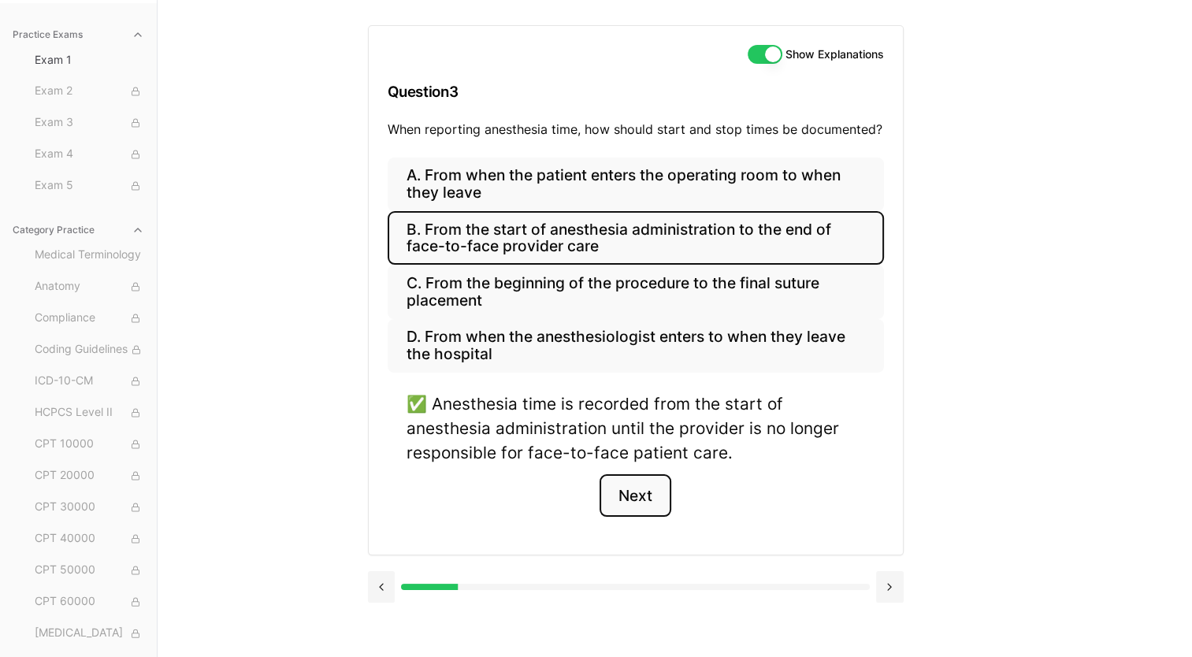
click at [636, 490] on button "Next" at bounding box center [635, 495] width 72 height 43
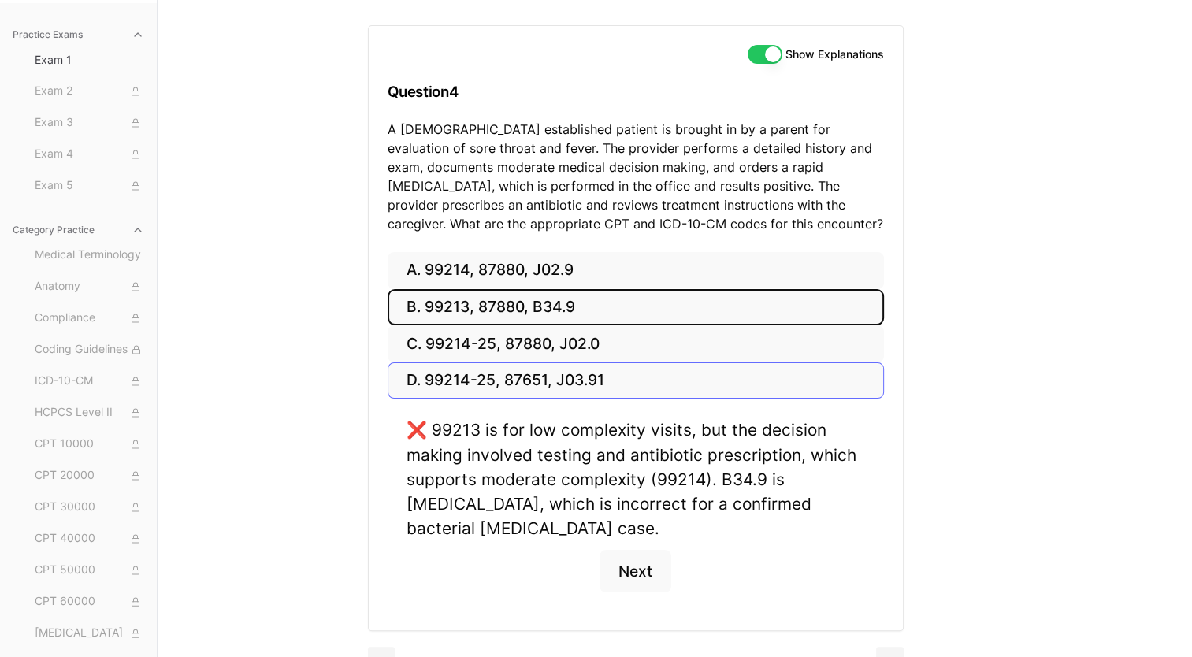
scroll to position [176, 0]
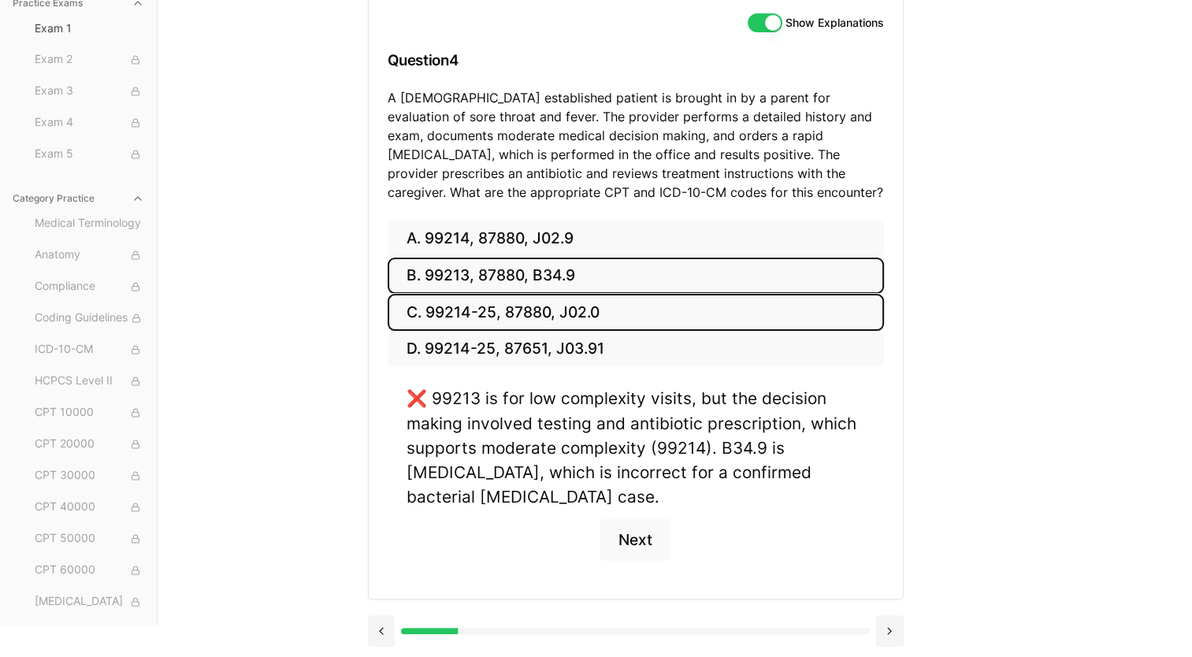
click at [465, 311] on button "C. 99214-25, 87880, J02.0" at bounding box center [636, 312] width 496 height 37
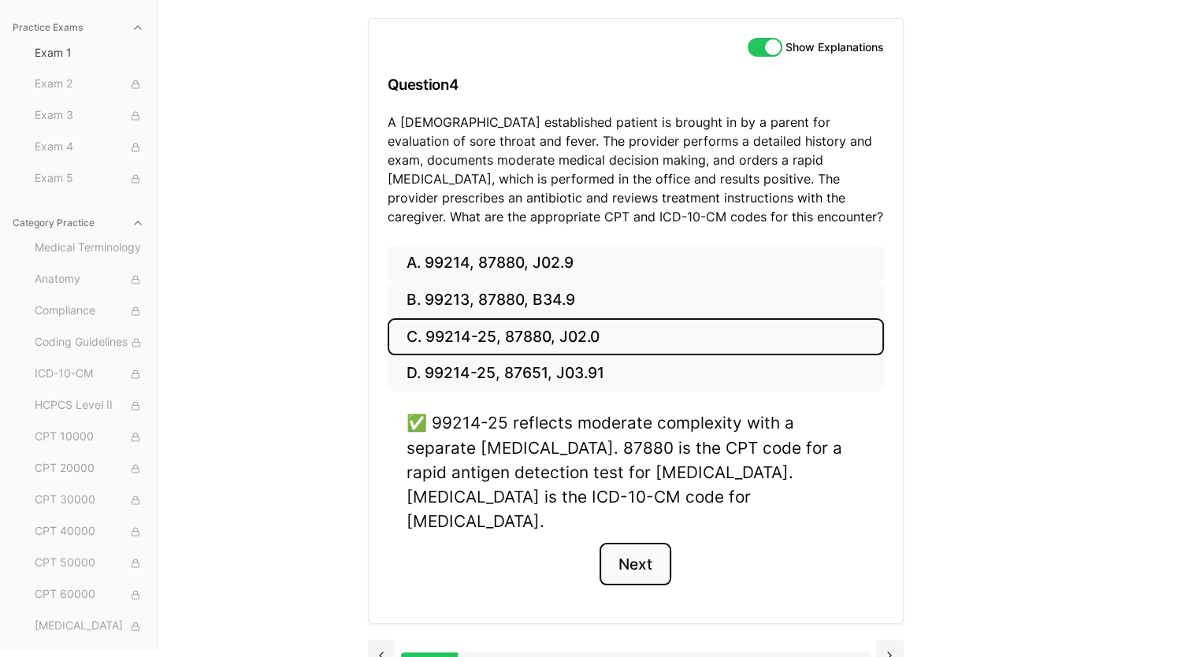
click at [643, 543] on button "Next" at bounding box center [635, 564] width 72 height 43
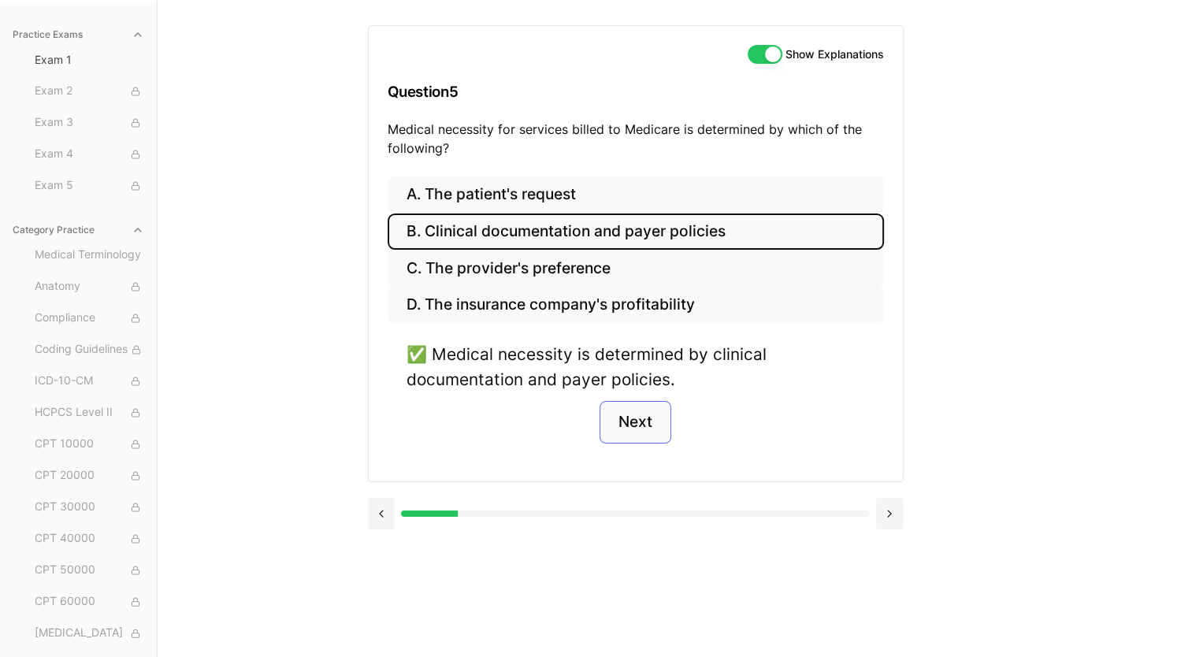
scroll to position [145, 0]
click at [628, 411] on button "Next" at bounding box center [635, 422] width 72 height 43
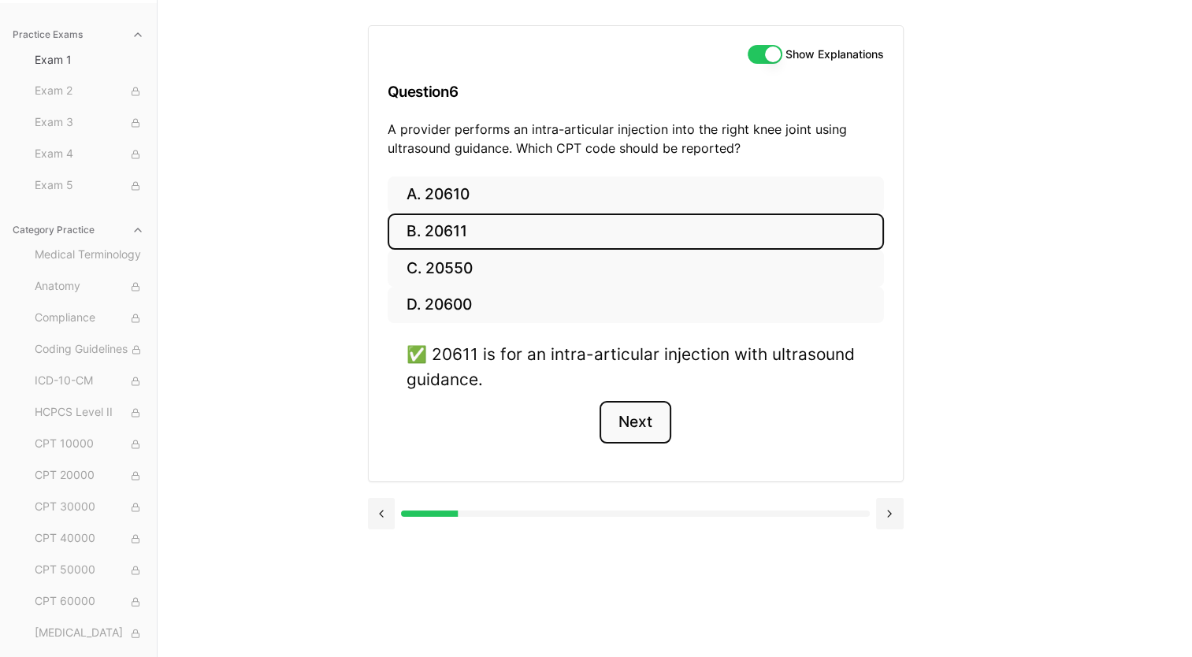
click at [643, 417] on button "Next" at bounding box center [635, 422] width 72 height 43
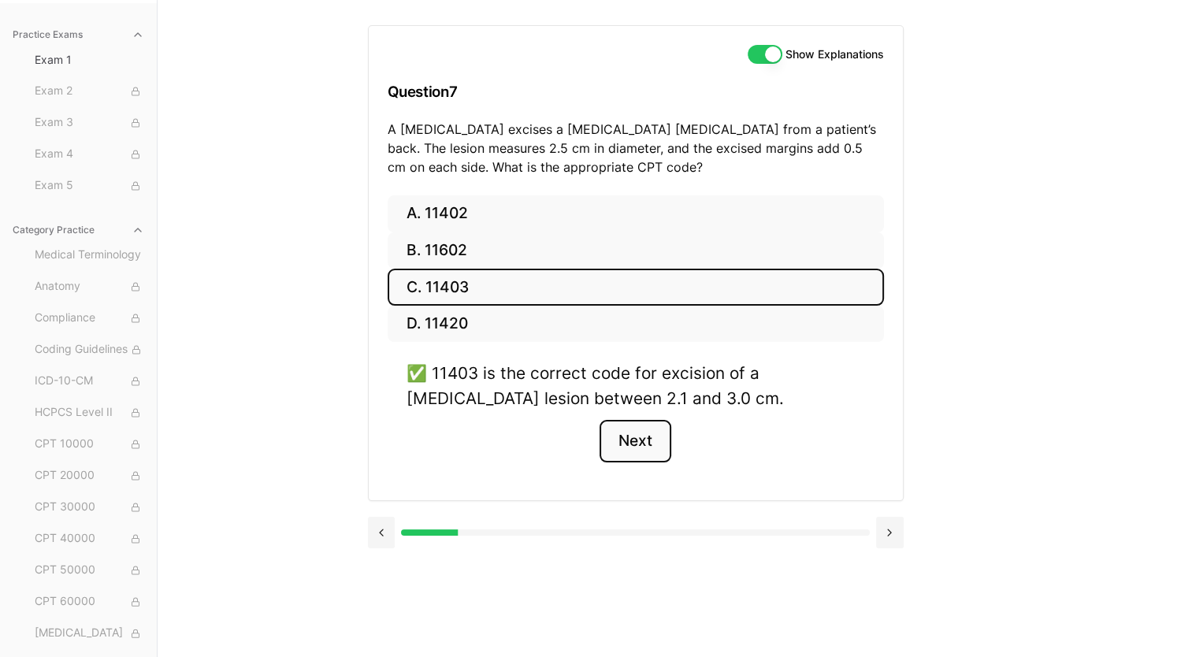
click at [641, 440] on button "Next" at bounding box center [635, 441] width 72 height 43
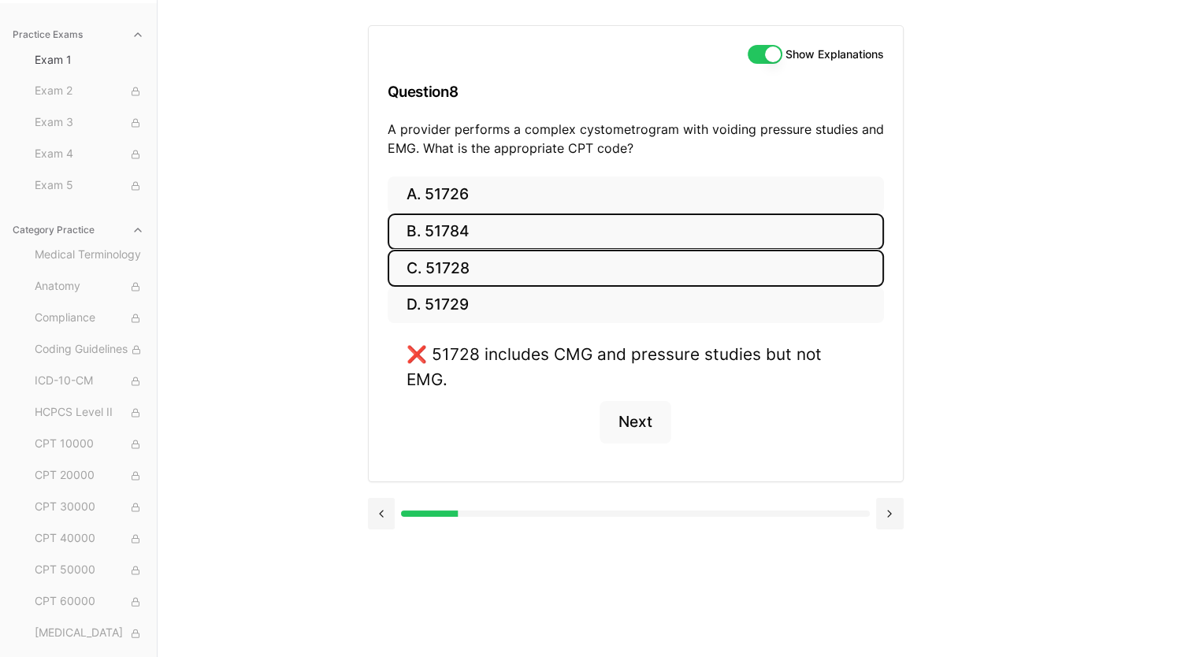
click at [503, 224] on button "B. 51784" at bounding box center [636, 231] width 496 height 37
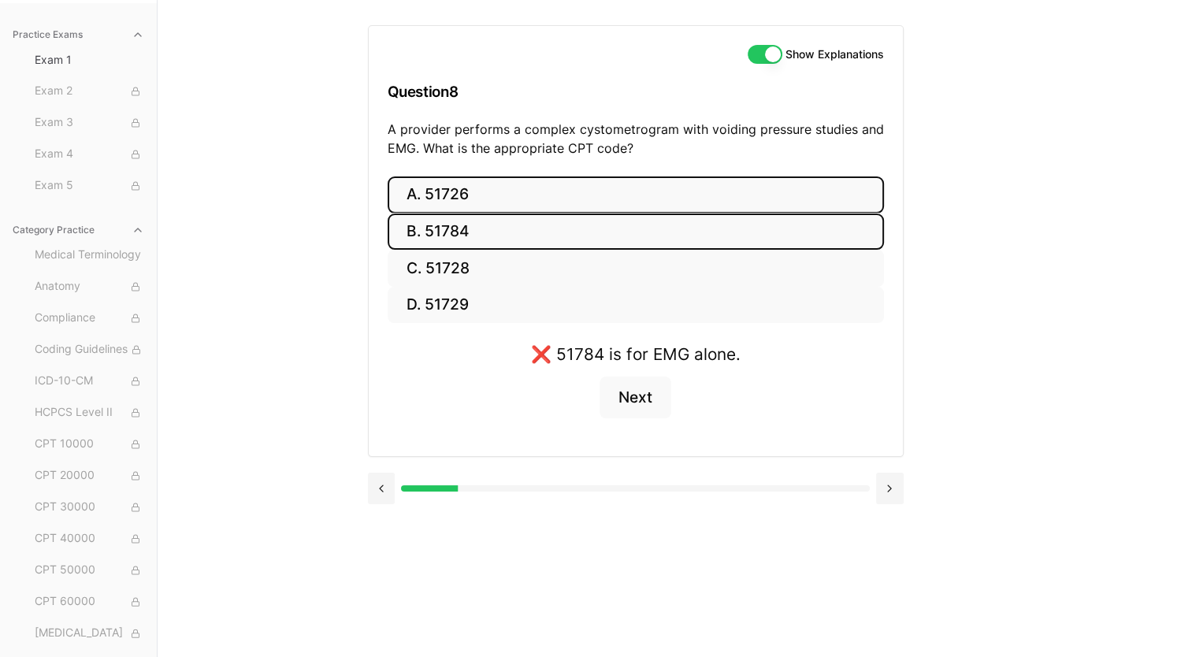
click at [503, 190] on button "A. 51726" at bounding box center [636, 194] width 496 height 37
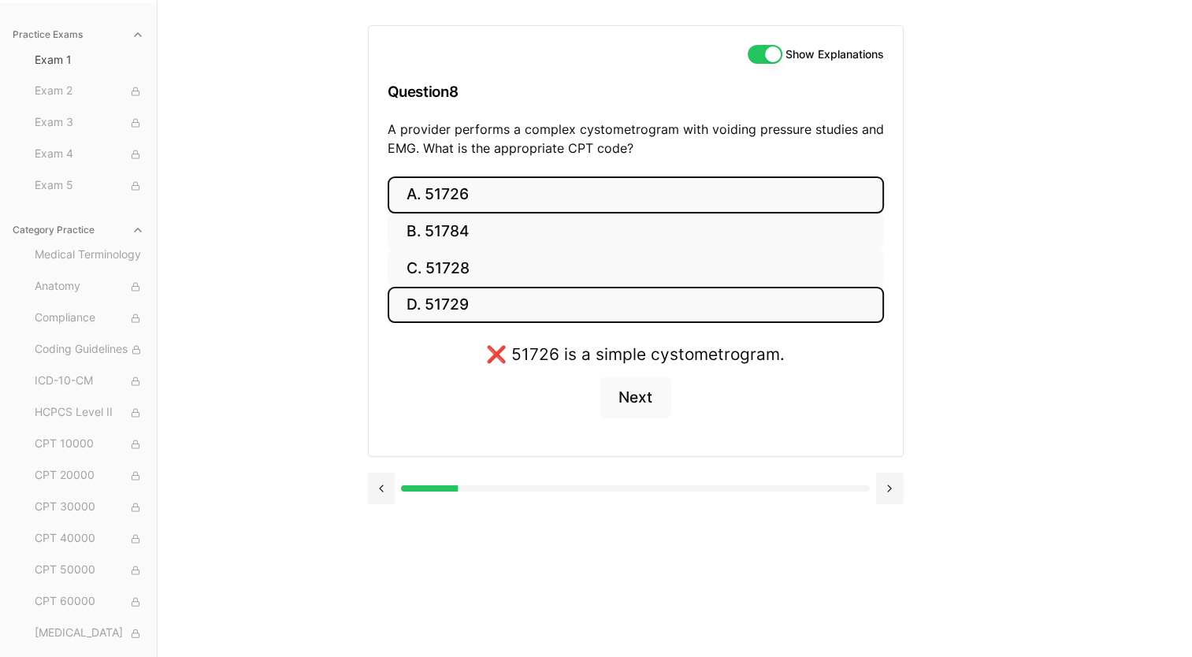
click at [501, 295] on button "D. 51729" at bounding box center [636, 305] width 496 height 37
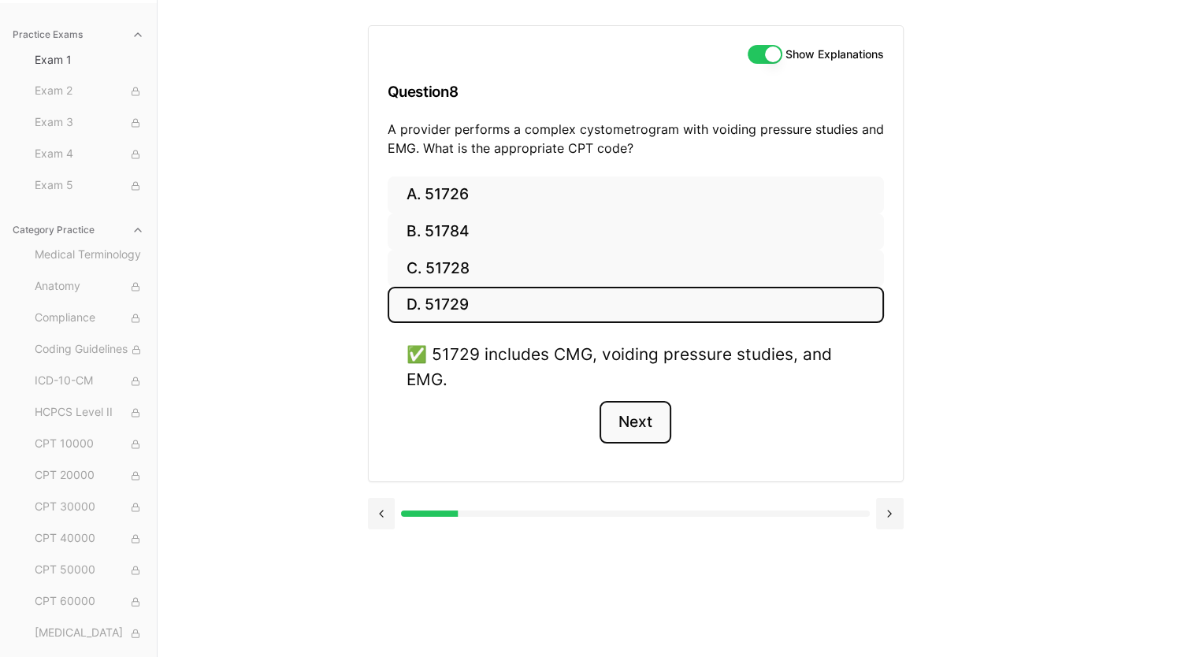
click at [636, 422] on button "Next" at bounding box center [635, 422] width 72 height 43
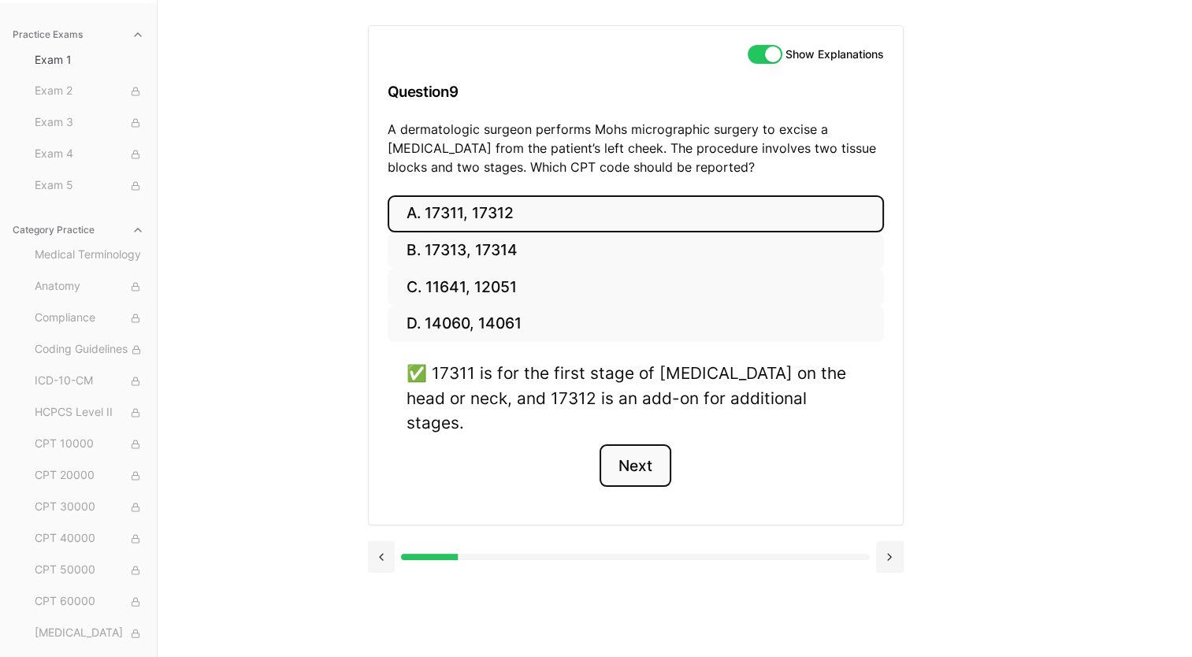
click at [637, 444] on button "Next" at bounding box center [635, 465] width 72 height 43
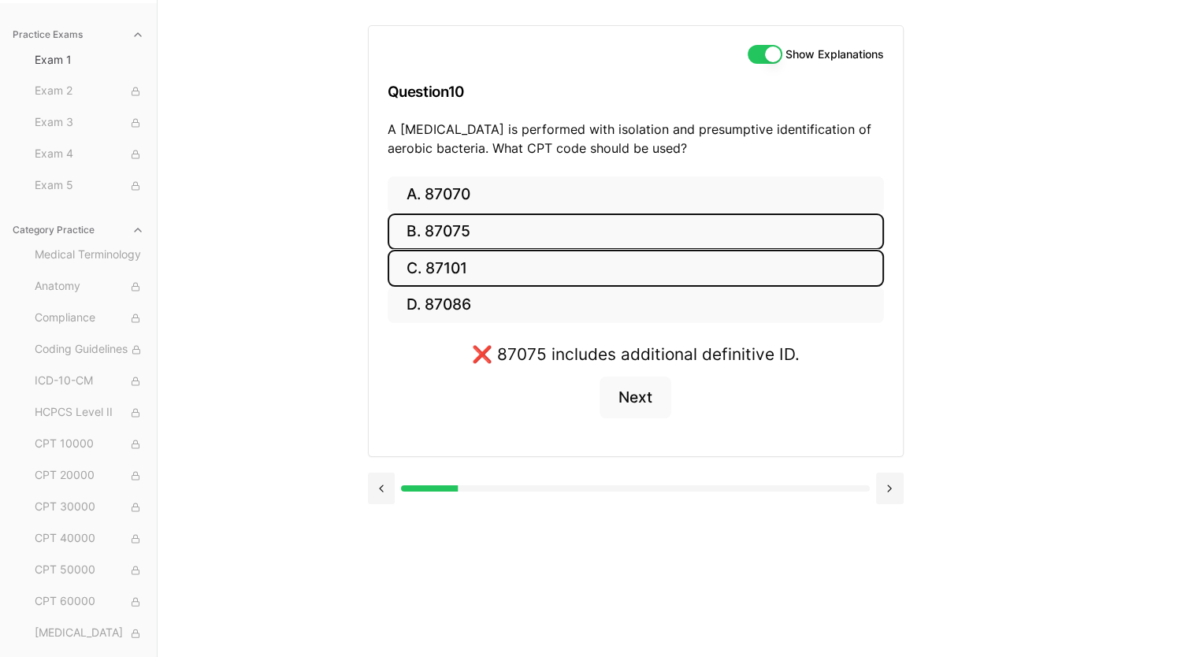
click at [485, 260] on button "C. 87101" at bounding box center [636, 268] width 496 height 37
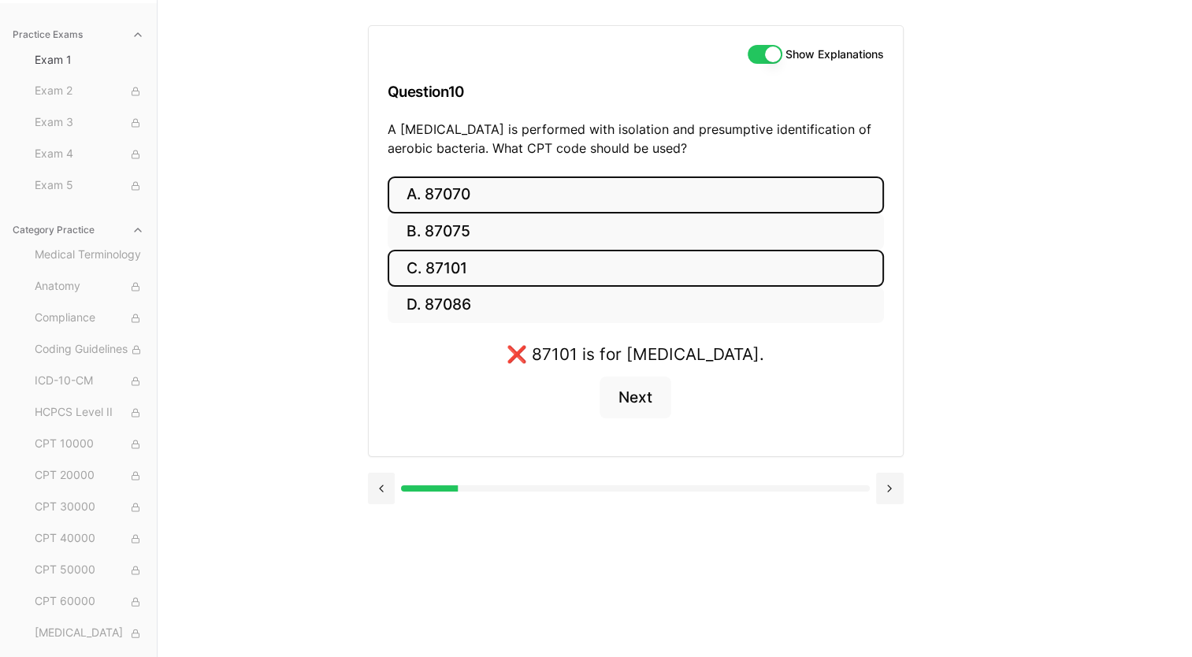
click at [492, 191] on button "A. 87070" at bounding box center [636, 194] width 496 height 37
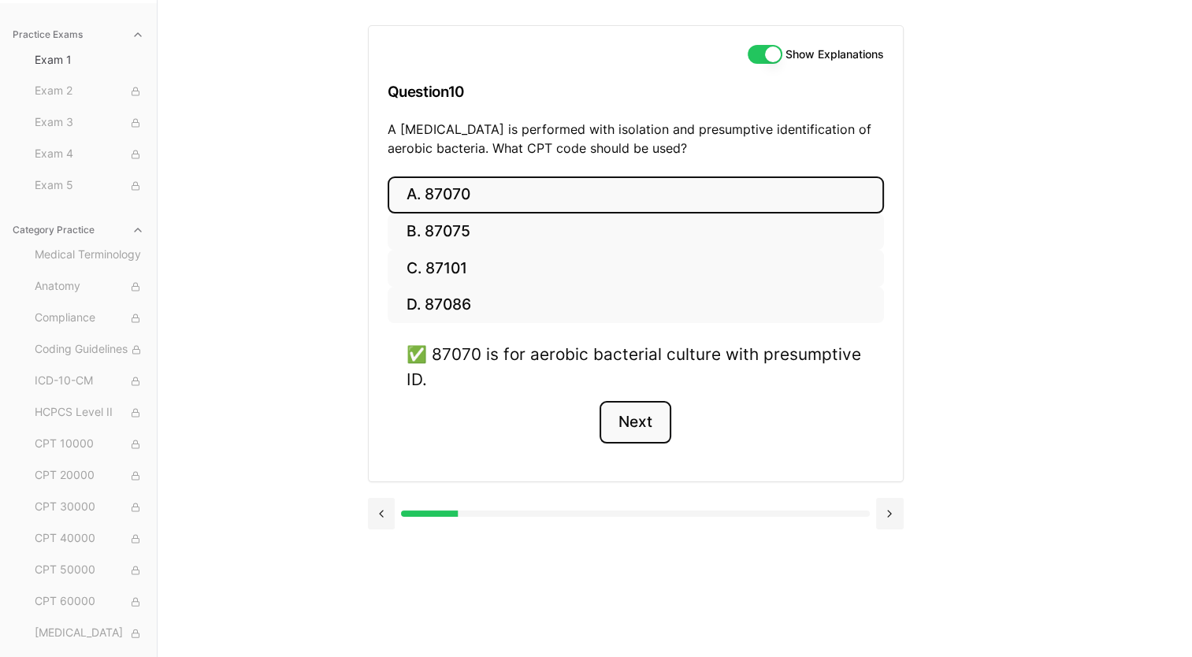
click at [640, 415] on button "Next" at bounding box center [635, 422] width 72 height 43
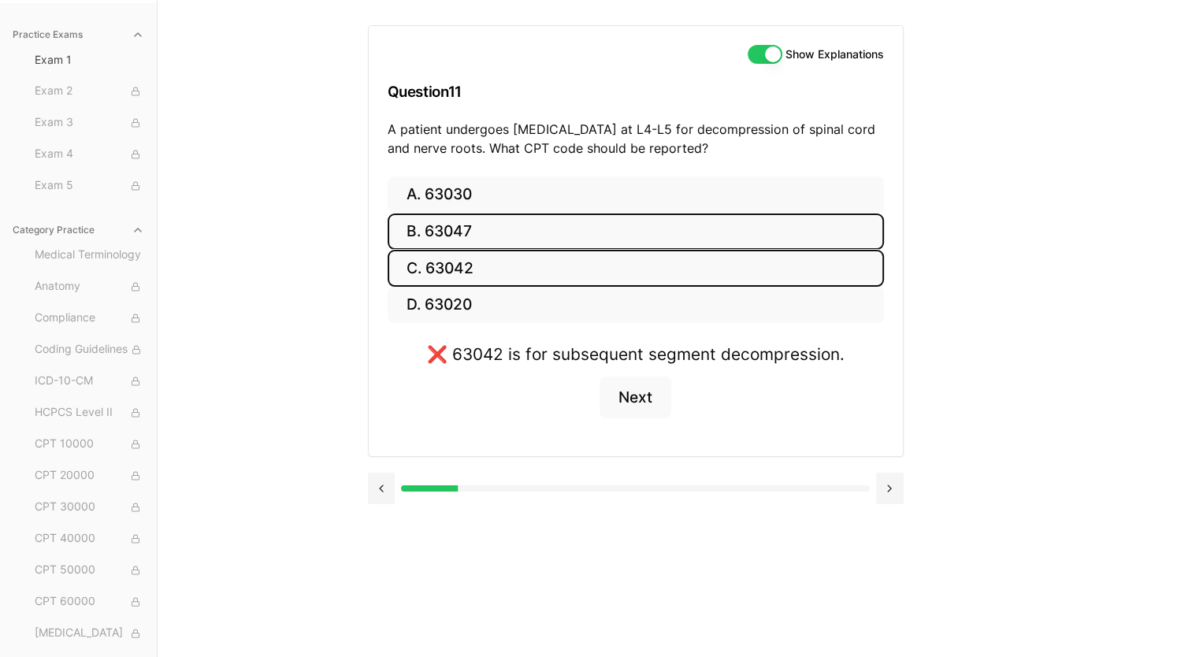
click at [525, 227] on button "B. 63047" at bounding box center [636, 231] width 496 height 37
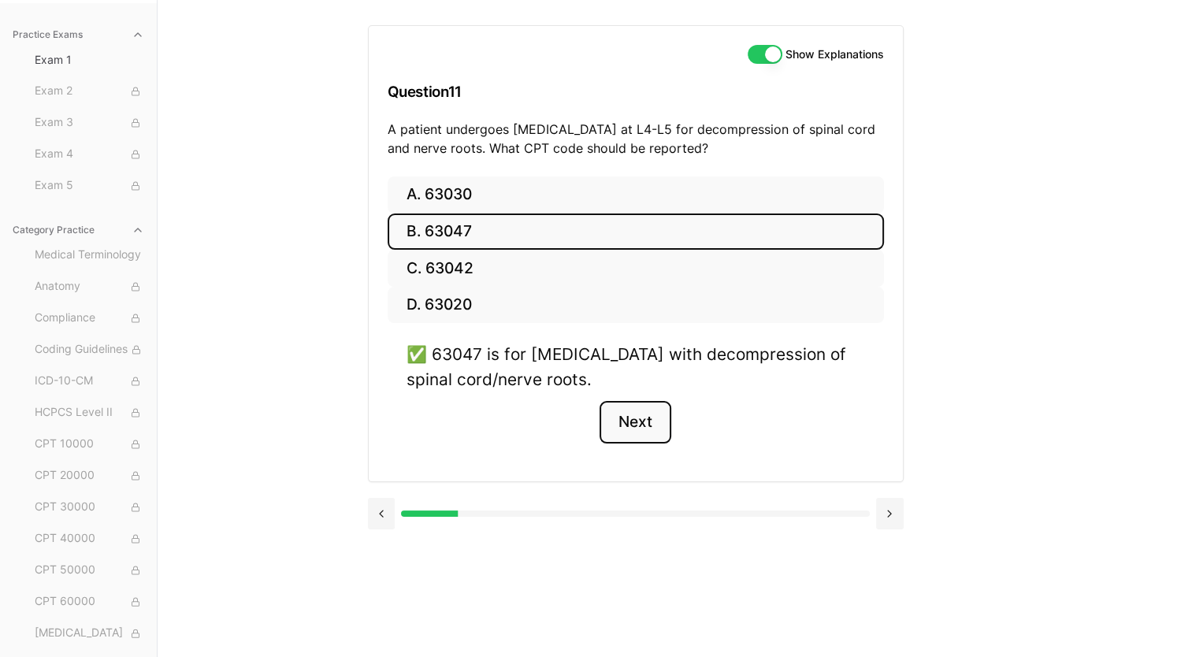
click at [644, 420] on button "Next" at bounding box center [635, 422] width 72 height 43
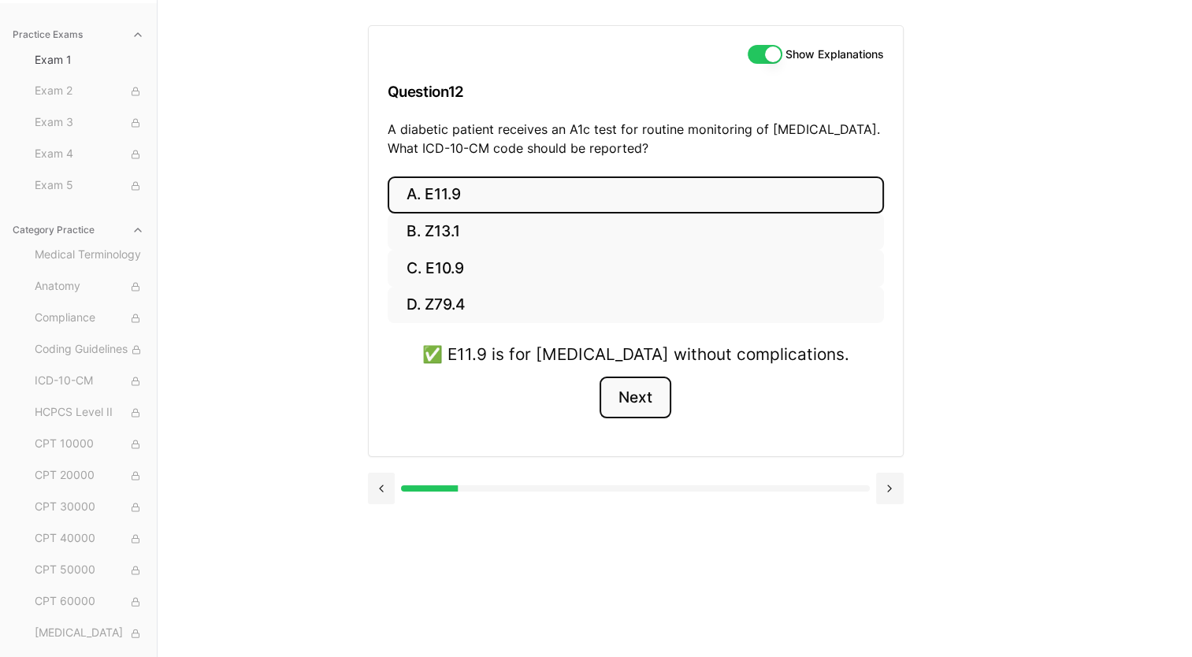
click at [648, 401] on button "Next" at bounding box center [635, 397] width 72 height 43
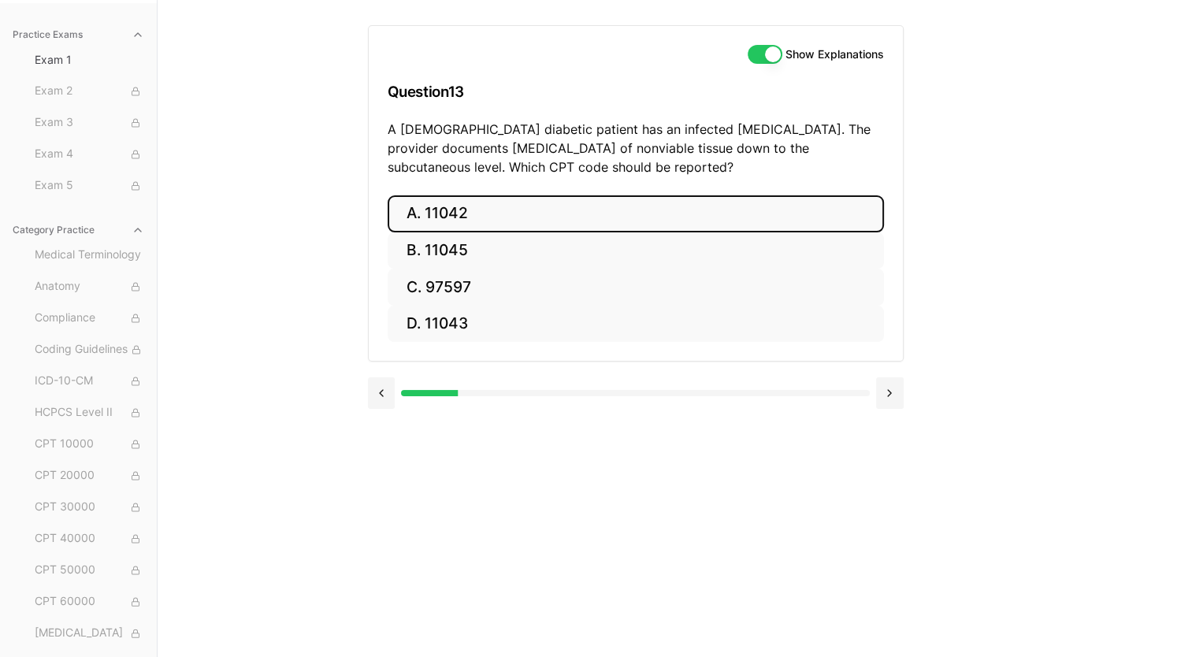
click at [534, 211] on button "A. 11042" at bounding box center [636, 213] width 496 height 37
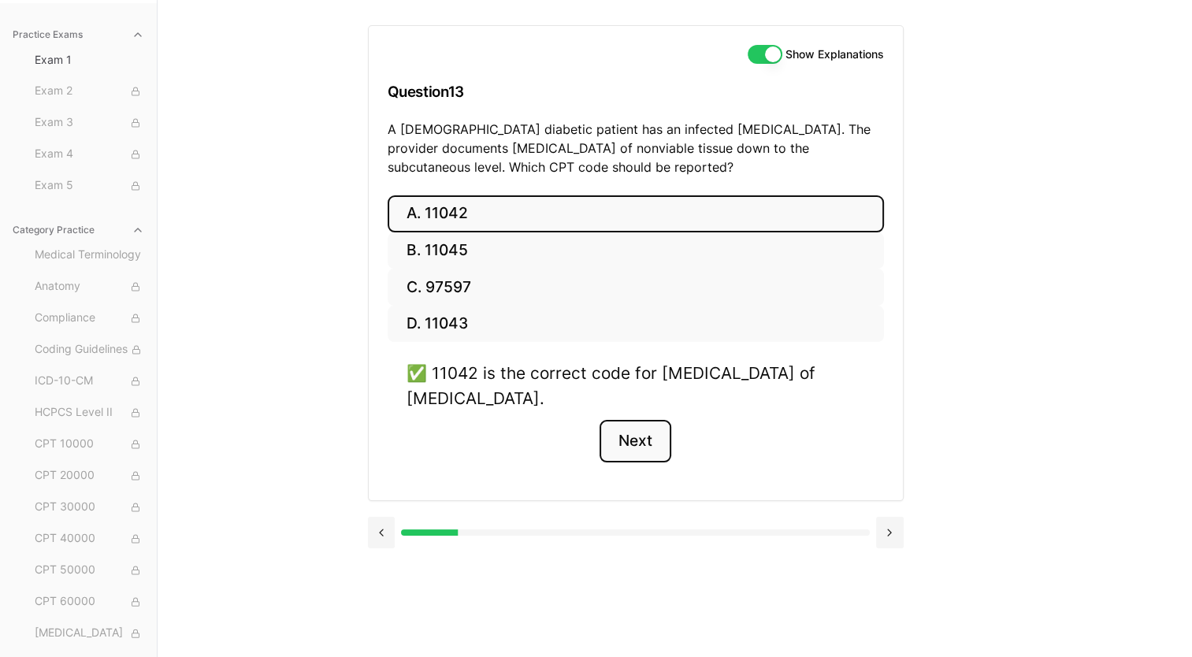
click at [646, 436] on button "Next" at bounding box center [635, 441] width 72 height 43
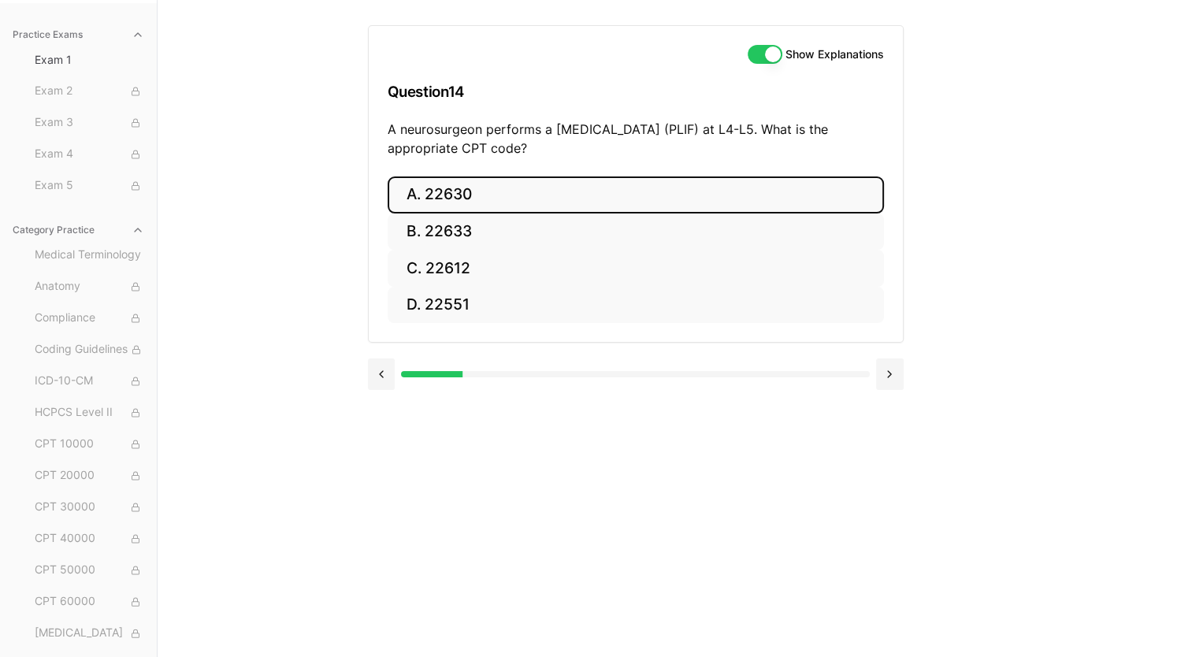
click at [471, 196] on button "A. 22630" at bounding box center [636, 194] width 496 height 37
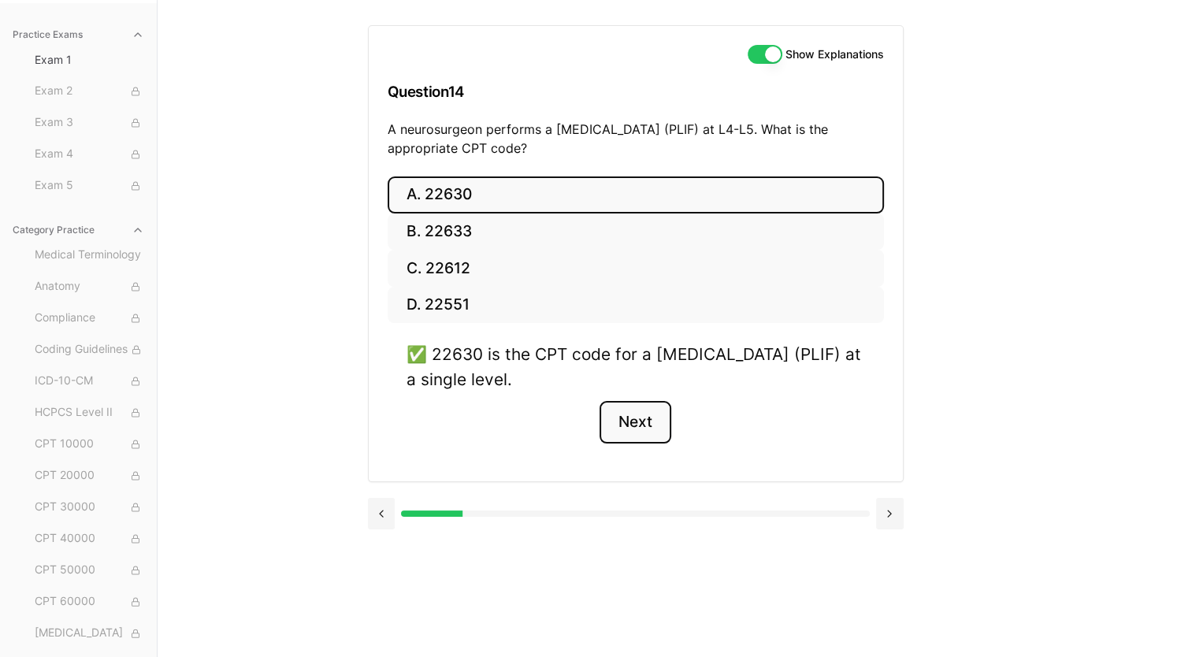
click at [643, 424] on button "Next" at bounding box center [635, 422] width 72 height 43
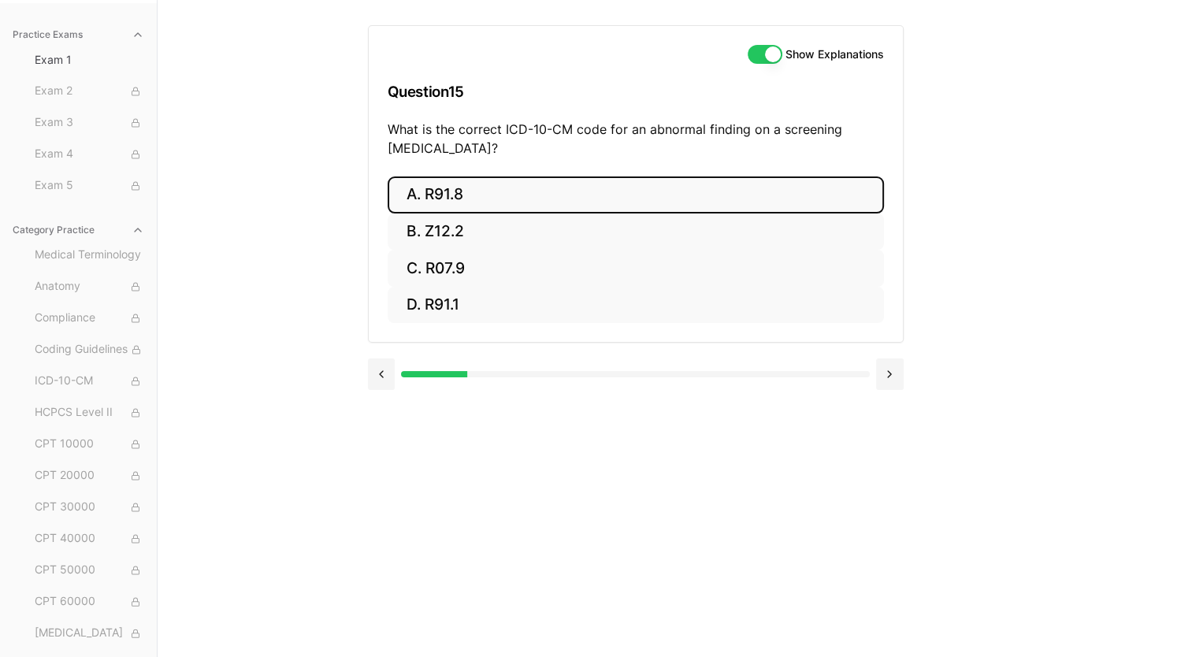
click at [488, 184] on button "A. R91.8" at bounding box center [636, 194] width 496 height 37
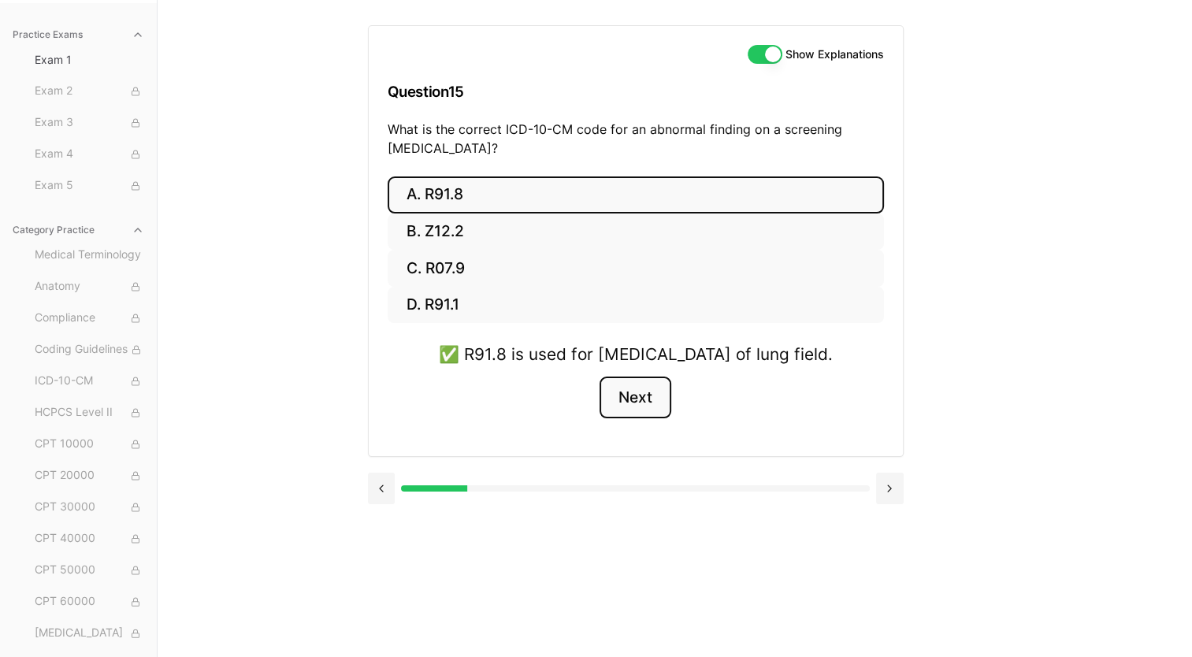
click at [641, 419] on button "Next" at bounding box center [635, 397] width 72 height 43
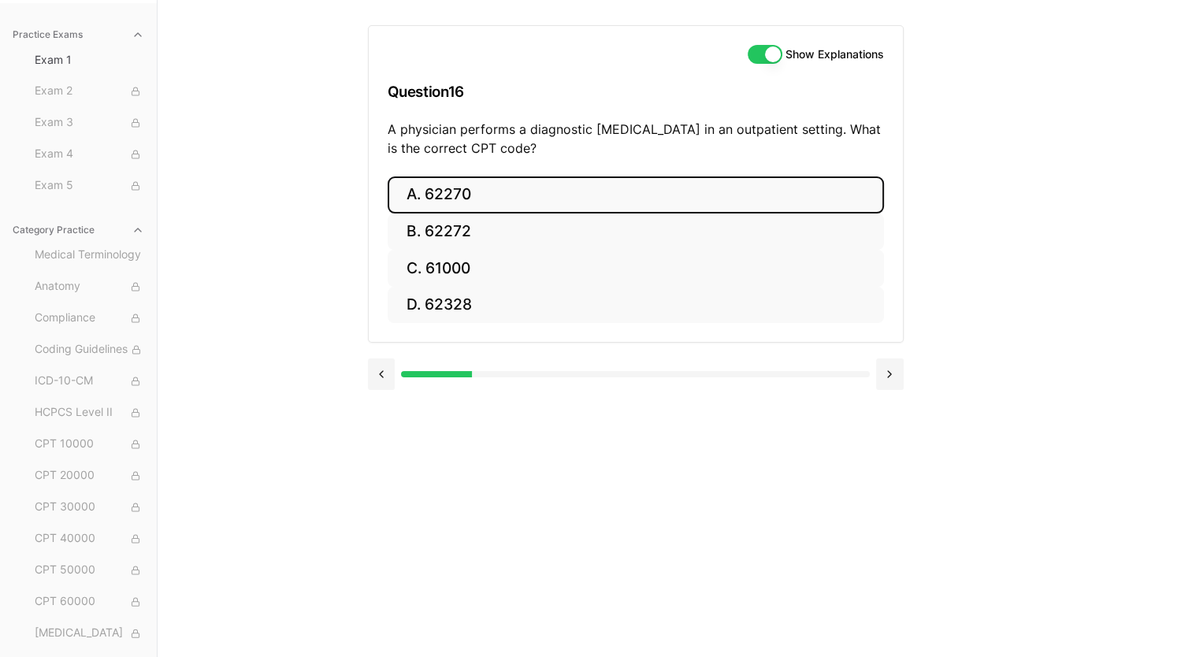
click at [667, 188] on button "A. 62270" at bounding box center [636, 194] width 496 height 37
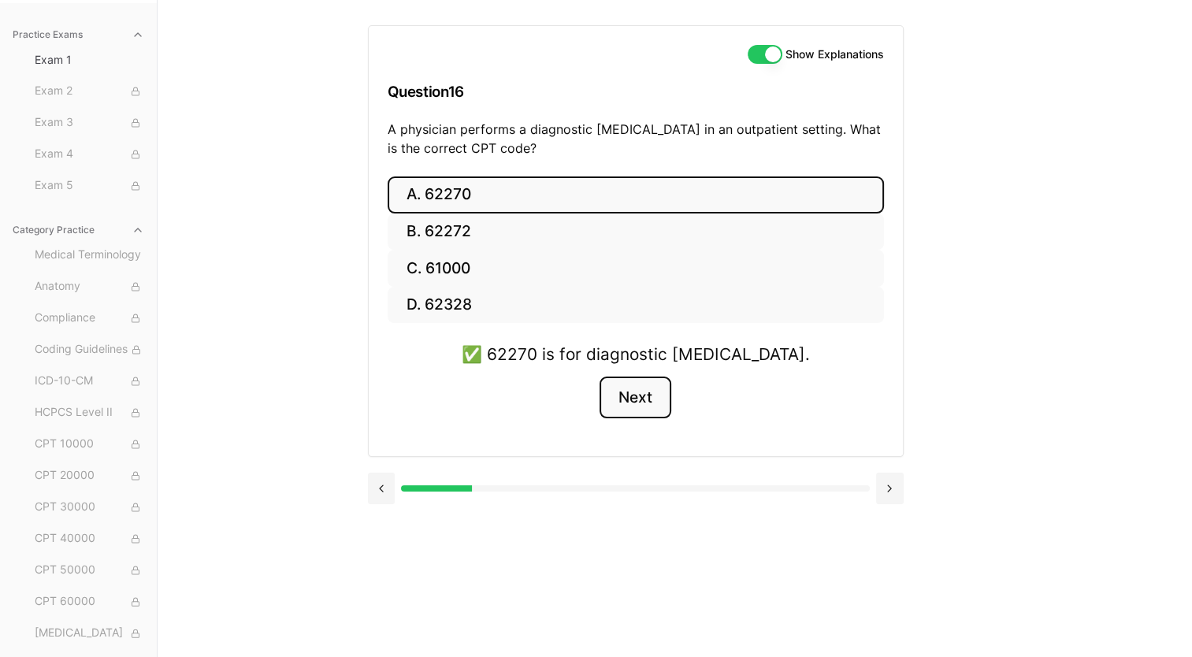
click at [652, 392] on button "Next" at bounding box center [635, 397] width 72 height 43
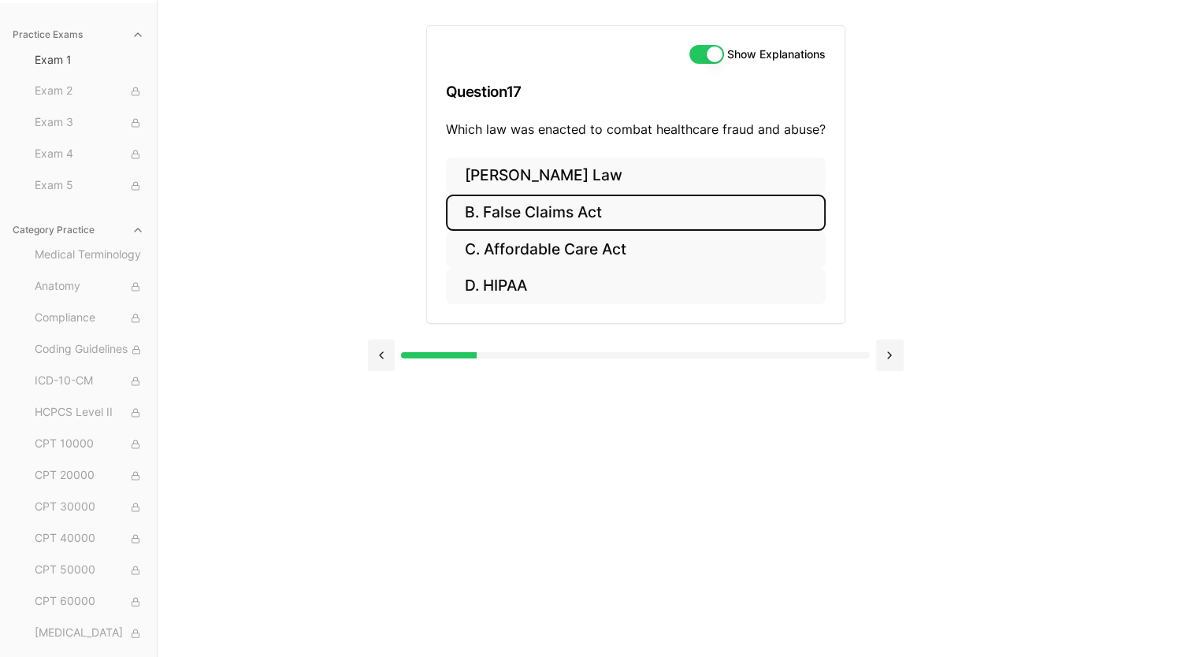
click at [581, 210] on button "B. False Claims Act" at bounding box center [636, 213] width 380 height 37
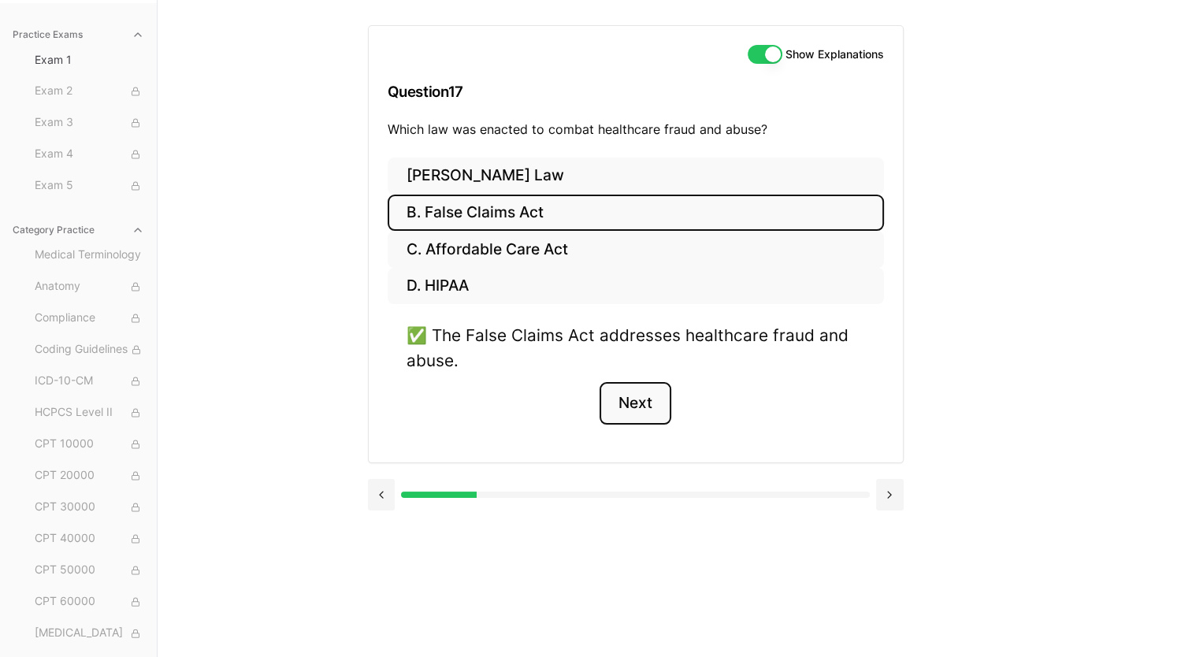
click at [622, 391] on button "Next" at bounding box center [635, 403] width 72 height 43
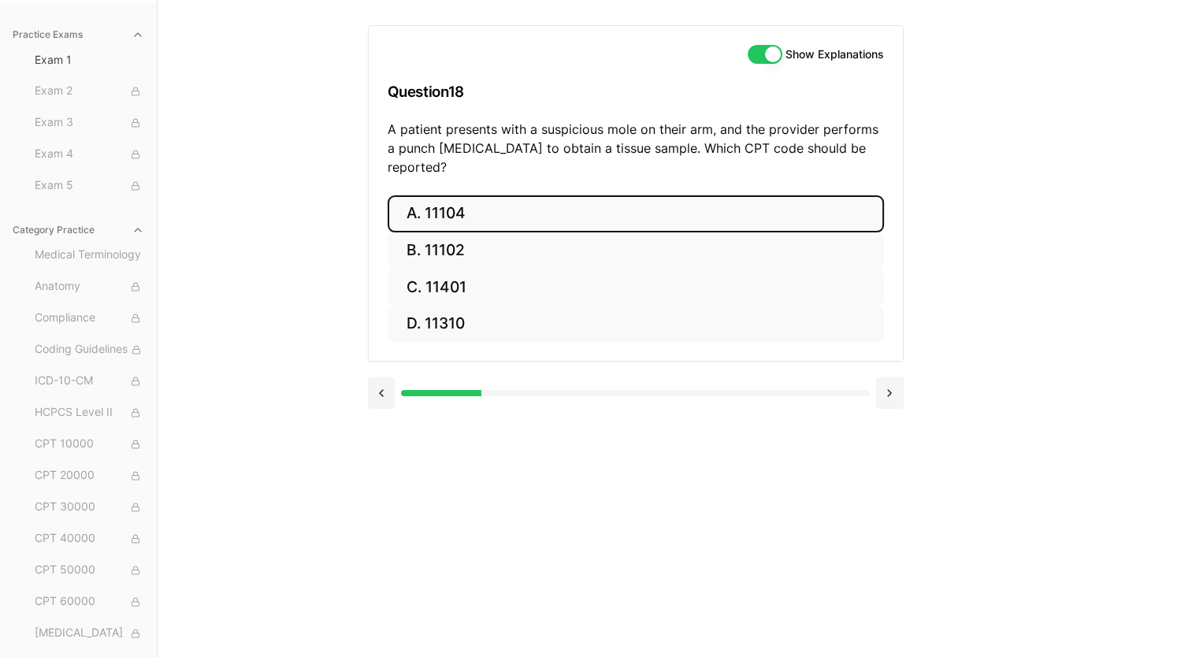
click at [642, 195] on button "A. 11104" at bounding box center [636, 213] width 496 height 37
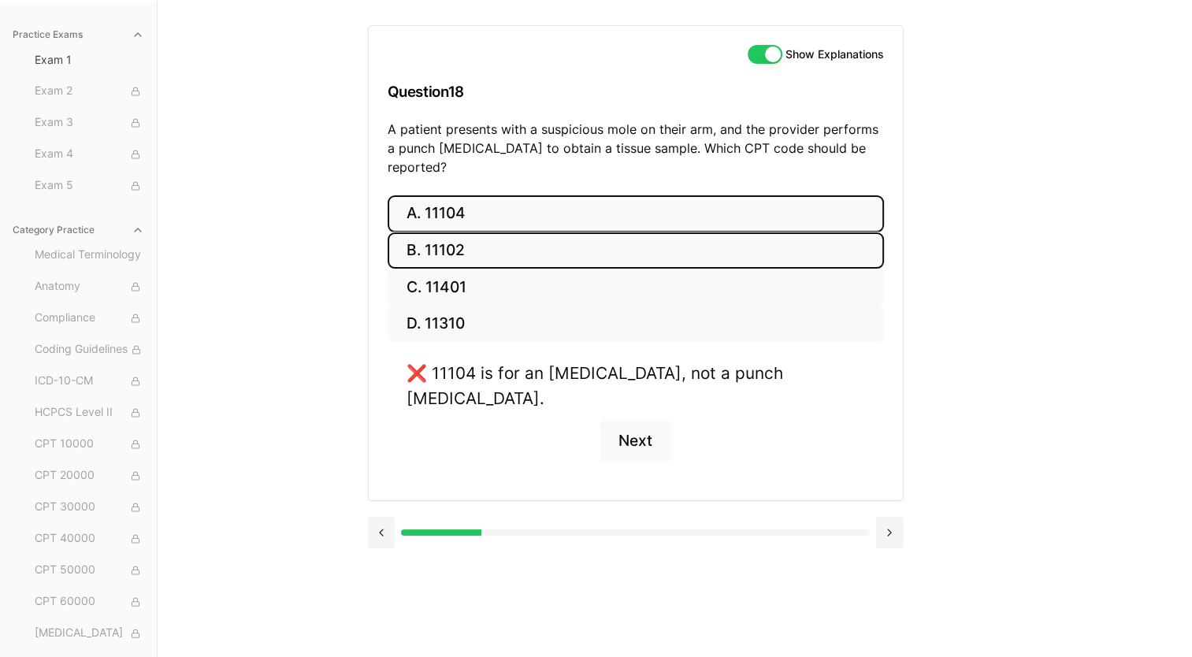
click at [540, 232] on button "B. 11102" at bounding box center [636, 250] width 496 height 37
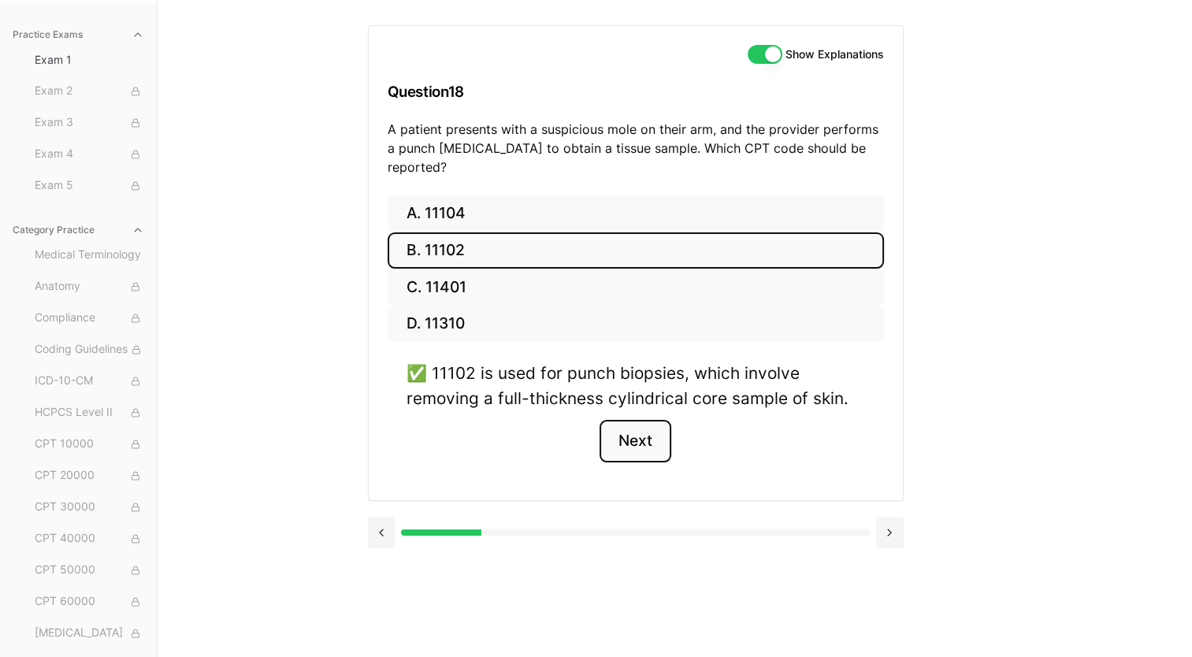
click at [633, 422] on button "Next" at bounding box center [635, 441] width 72 height 43
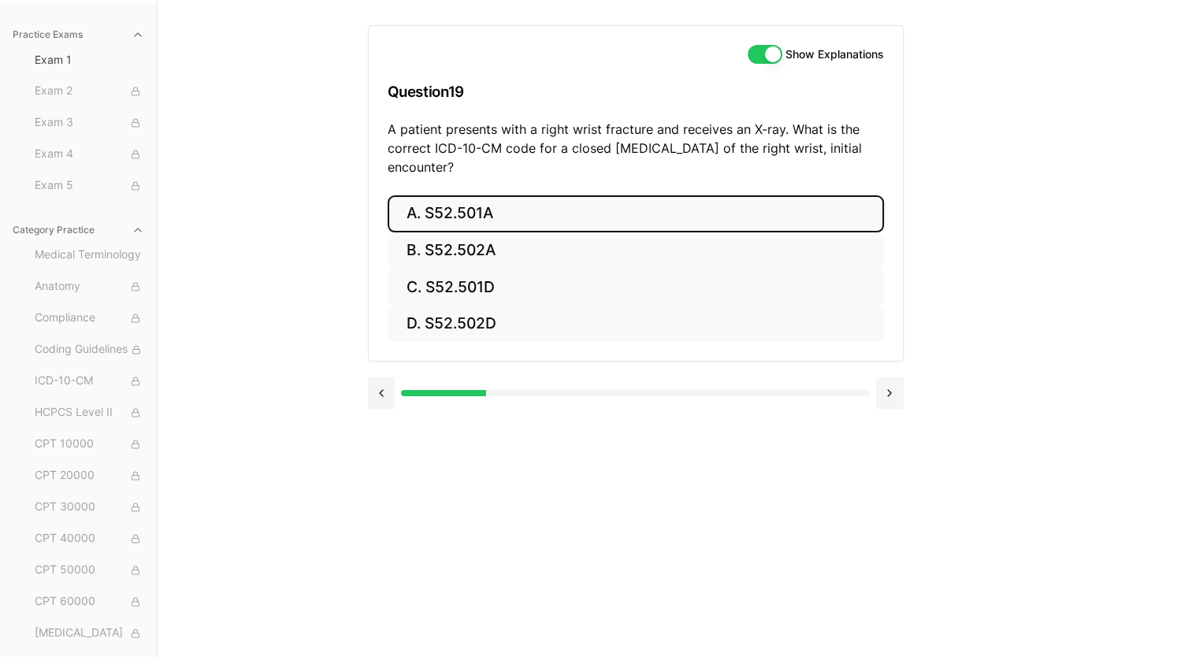
click at [449, 210] on button "A. S52.501A" at bounding box center [636, 213] width 496 height 37
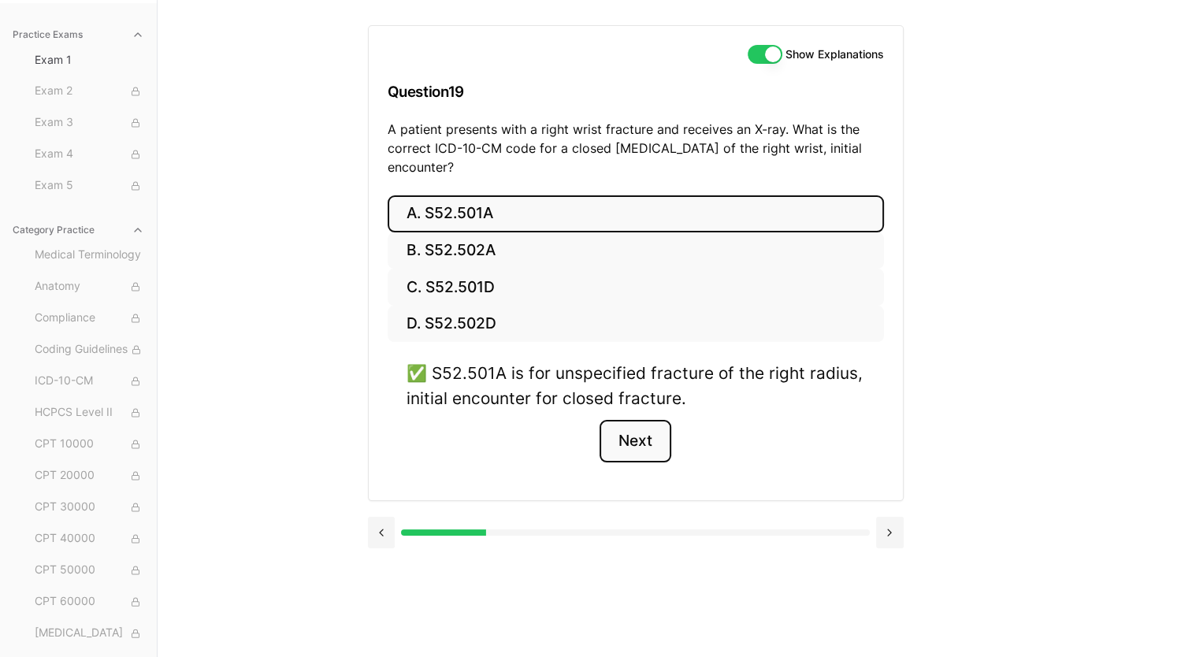
click at [633, 436] on button "Next" at bounding box center [635, 441] width 72 height 43
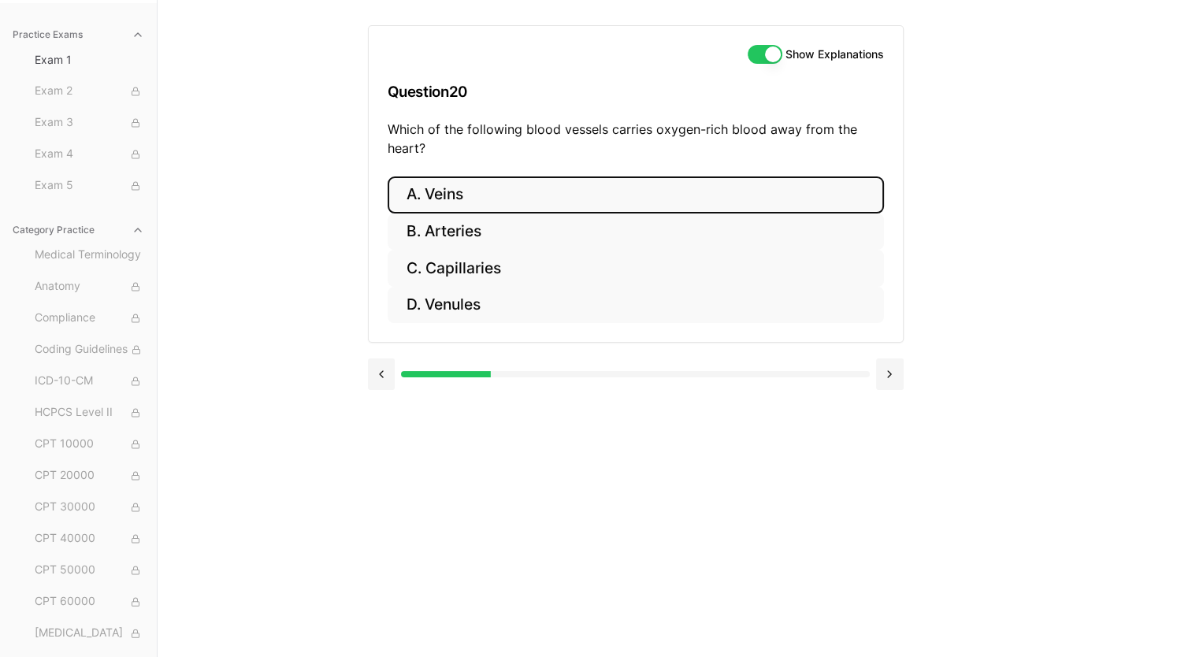
click at [545, 188] on button "A. Veins" at bounding box center [636, 194] width 496 height 37
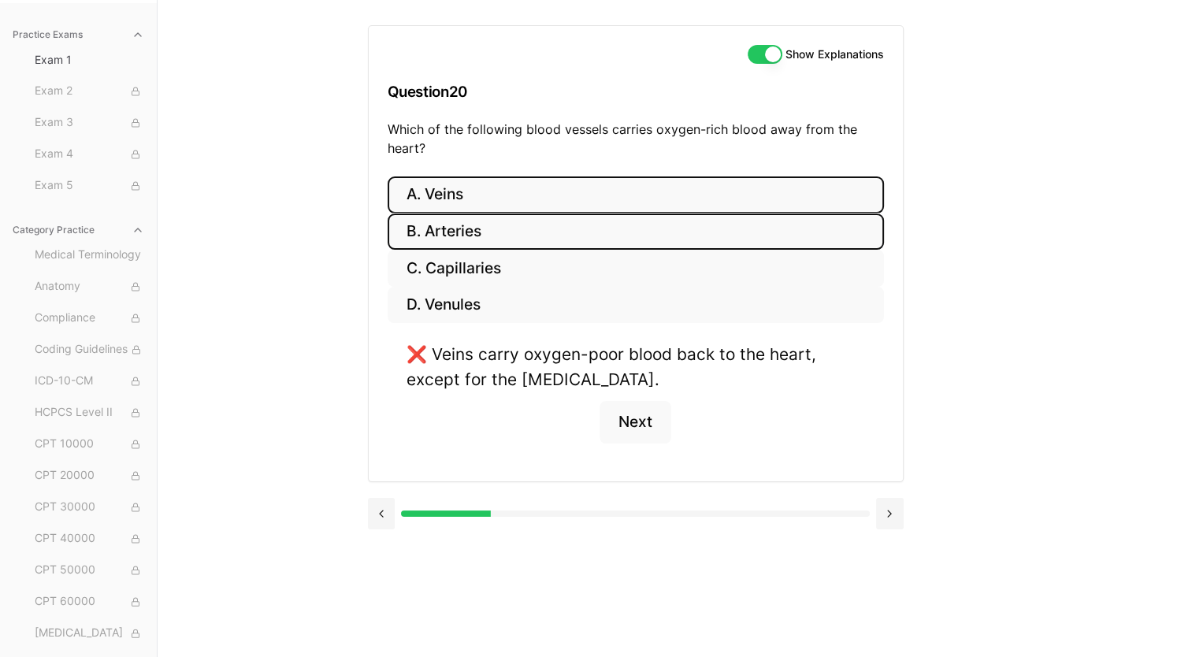
click at [491, 222] on button "B. Arteries" at bounding box center [636, 231] width 496 height 37
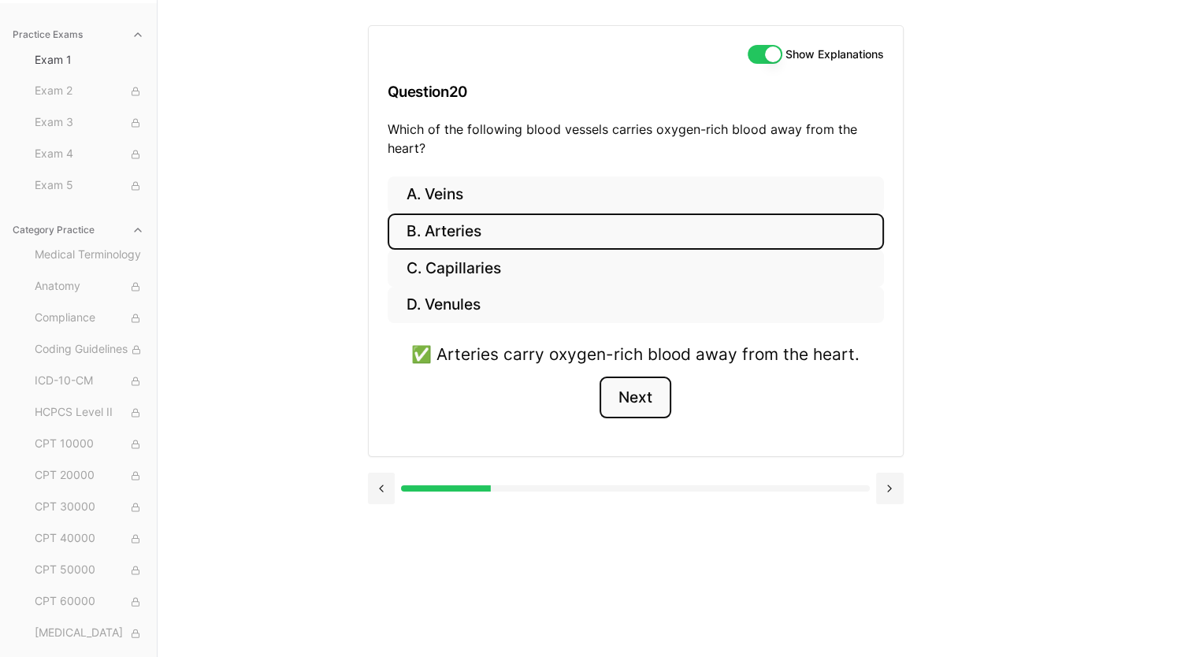
click at [636, 395] on button "Next" at bounding box center [635, 397] width 72 height 43
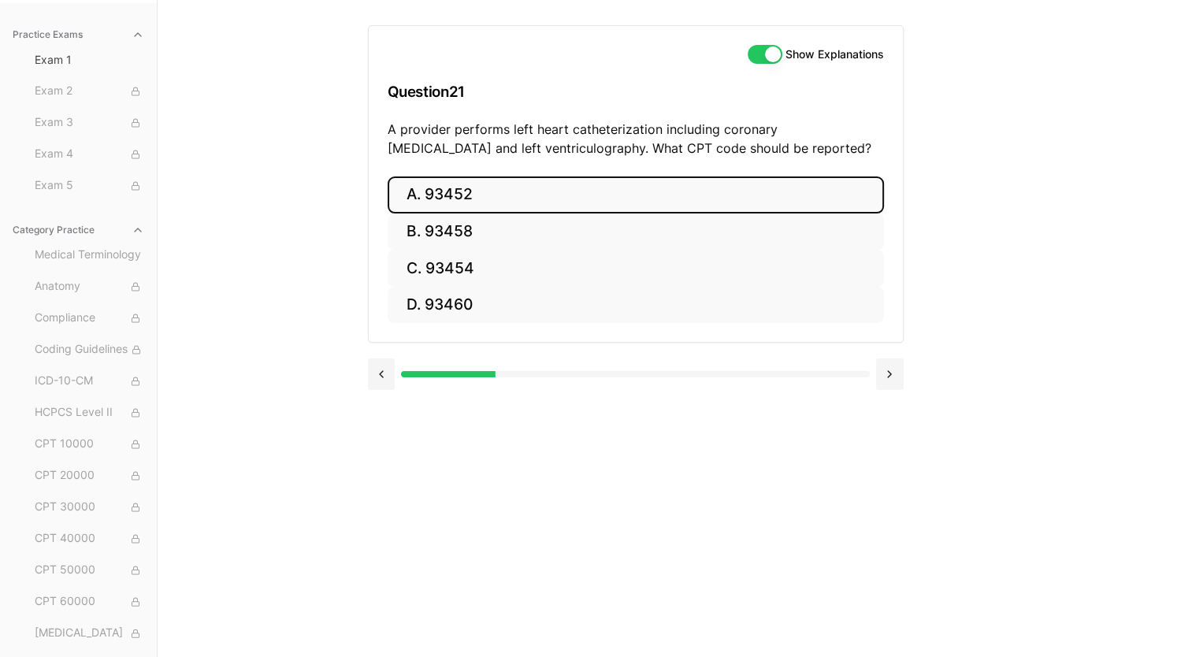
click at [633, 189] on button "A. 93452" at bounding box center [636, 194] width 496 height 37
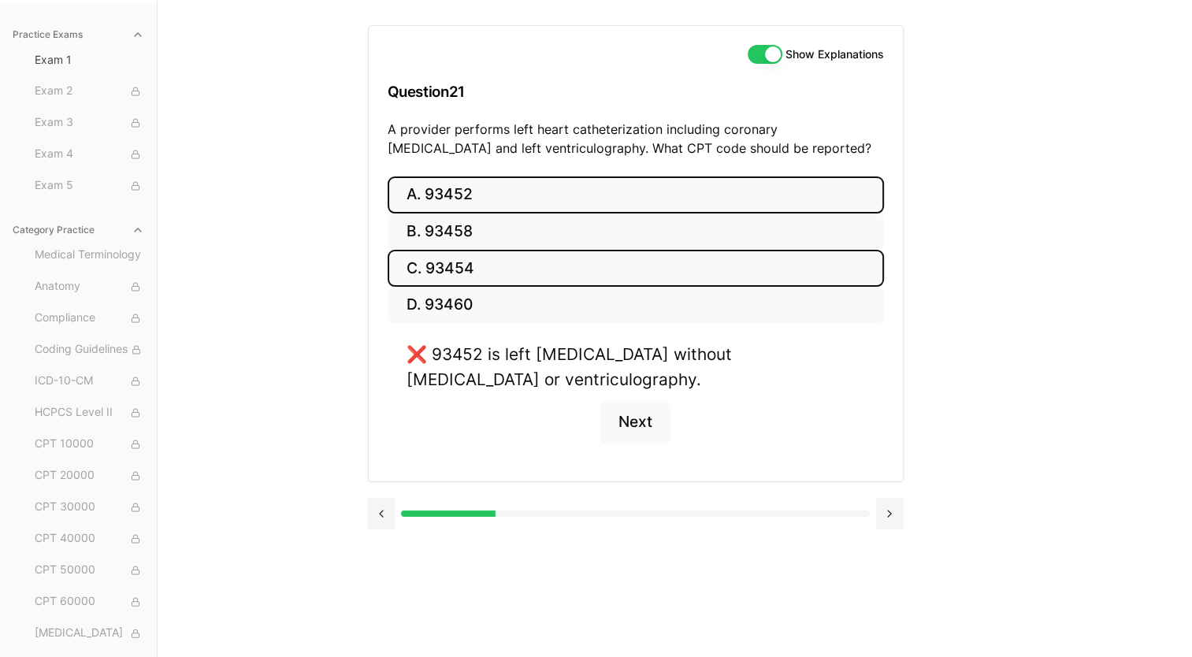
click at [539, 267] on button "C. 93454" at bounding box center [636, 268] width 496 height 37
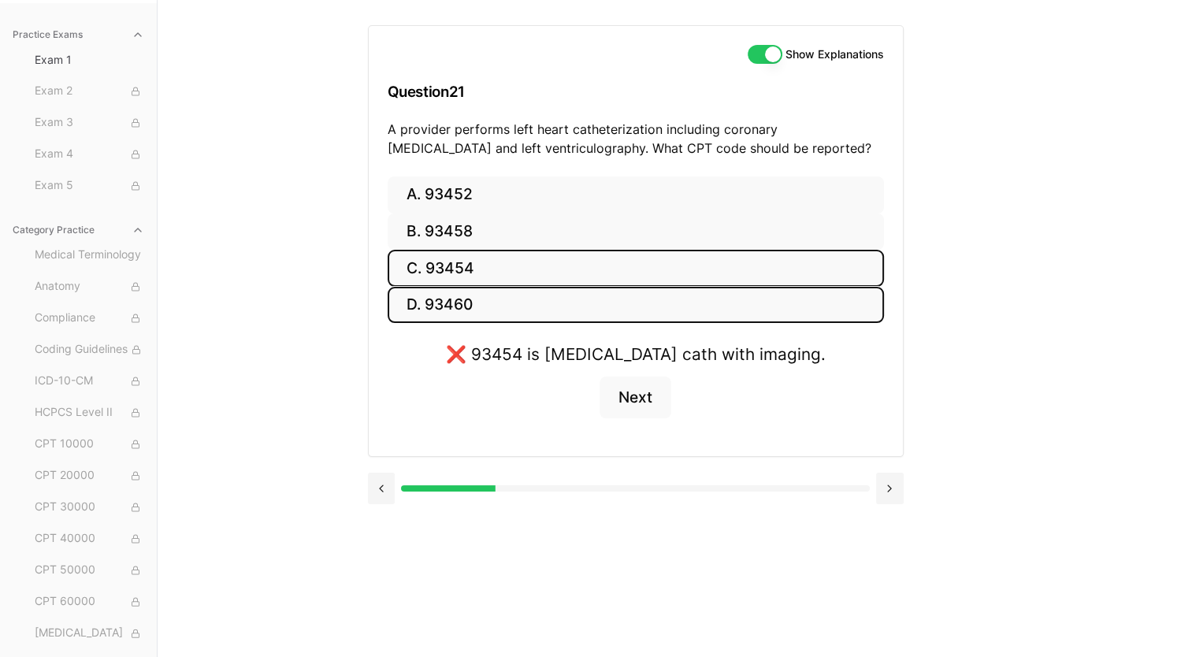
click at [526, 298] on button "D. 93460" at bounding box center [636, 305] width 496 height 37
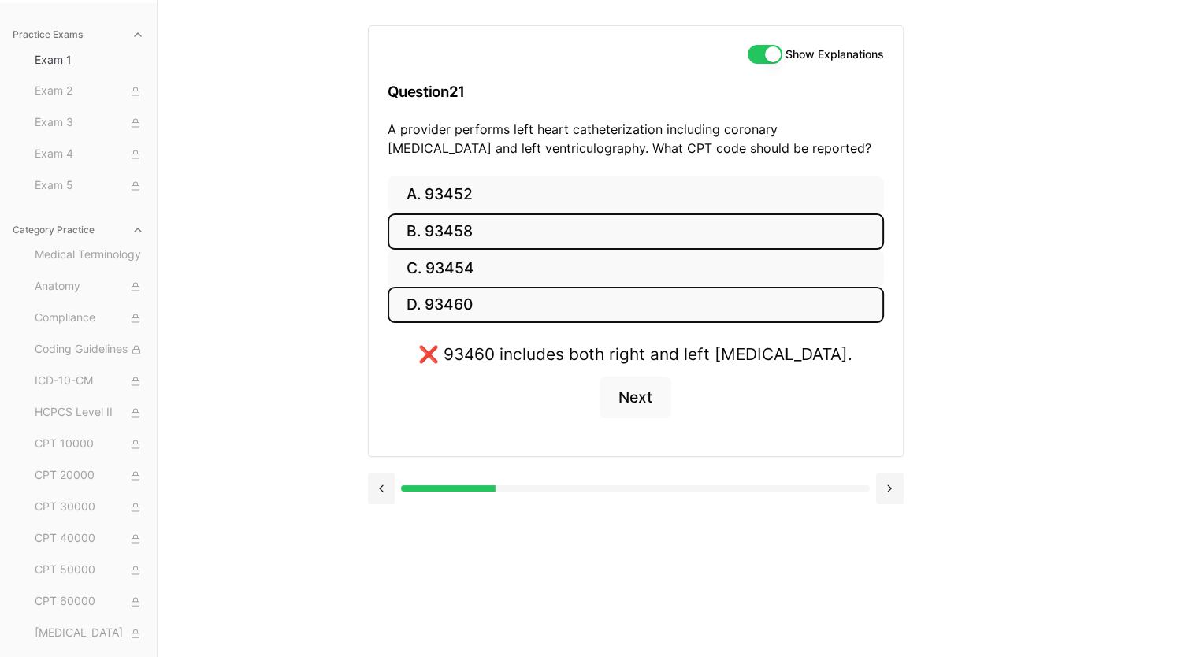
click at [537, 232] on button "B. 93458" at bounding box center [636, 231] width 496 height 37
